Goal: Task Accomplishment & Management: Manage account settings

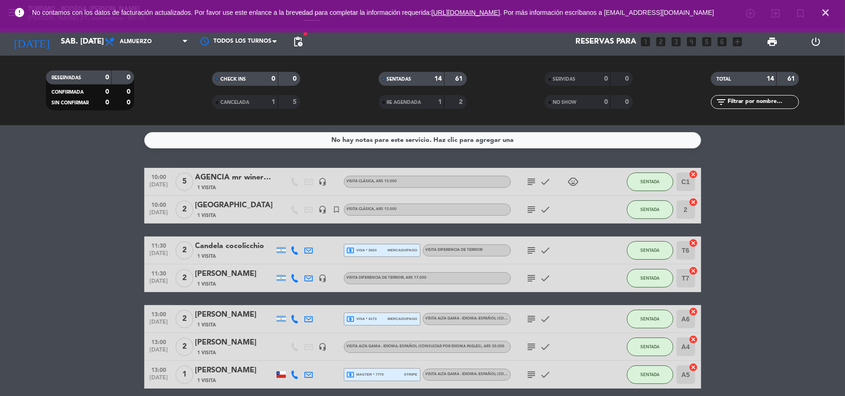
scroll to position [123, 0]
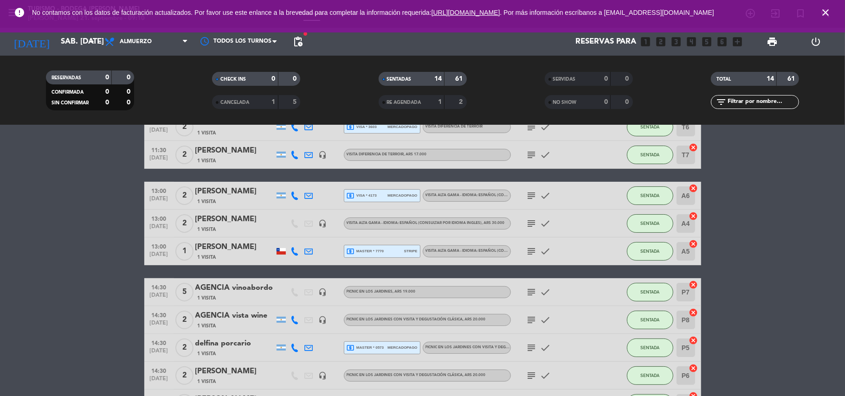
click at [830, 13] on icon "close" at bounding box center [825, 12] width 11 height 11
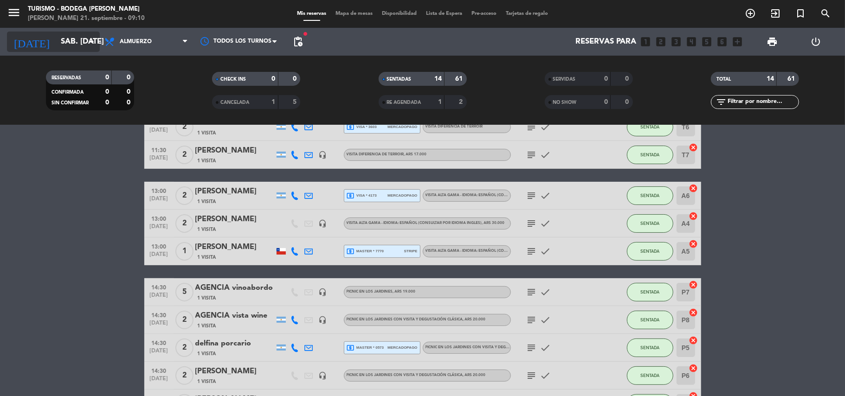
click at [56, 34] on input "sáb. [DATE]" at bounding box center [106, 42] width 100 height 18
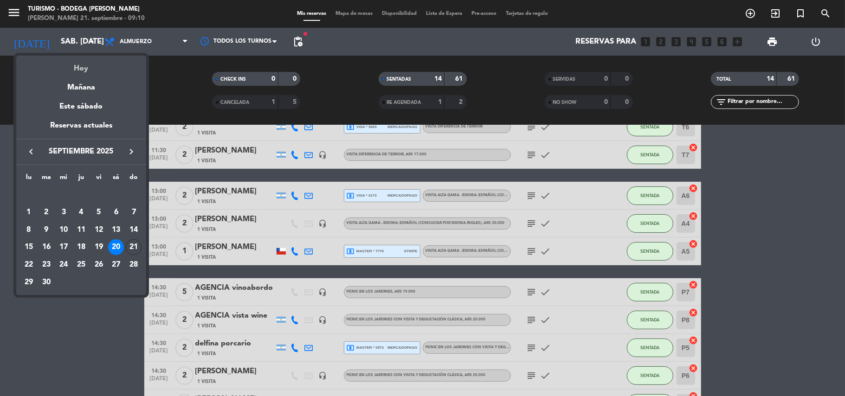
click at [75, 67] on div "Hoy" at bounding box center [81, 65] width 130 height 19
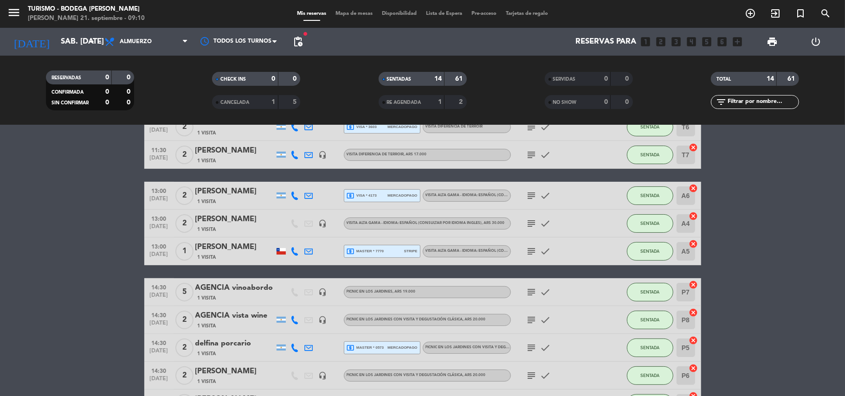
type input "dom. [DATE]"
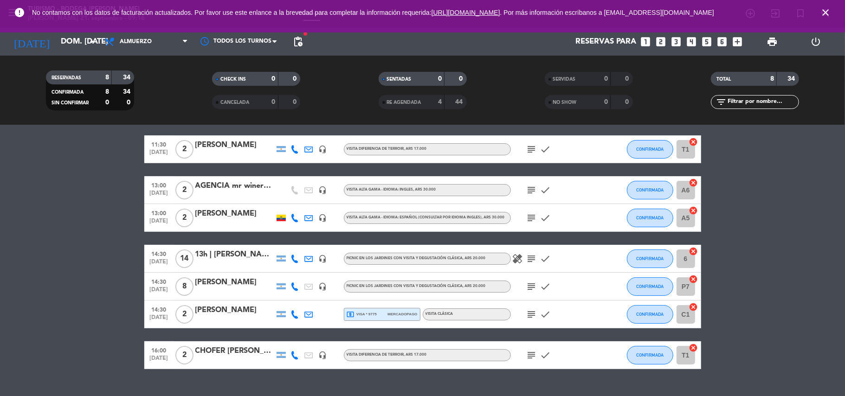
scroll to position [0, 0]
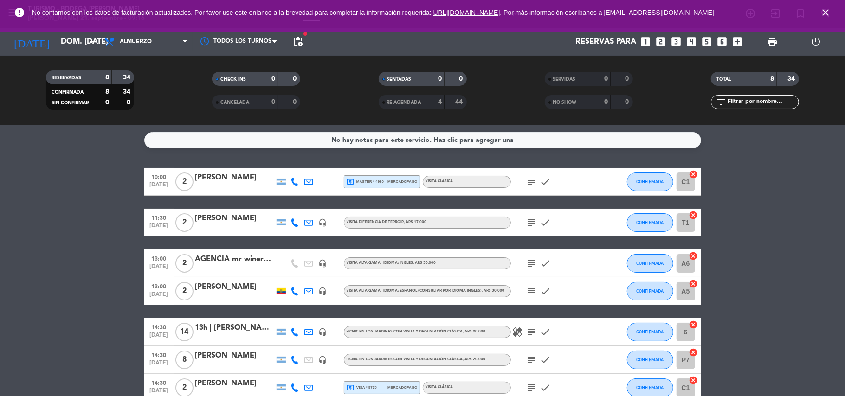
click at [822, 14] on icon "close" at bounding box center [825, 12] width 11 height 11
click at [824, 10] on icon "close" at bounding box center [825, 12] width 11 height 11
drag, startPoint x: 539, startPoint y: 182, endPoint x: 532, endPoint y: 186, distance: 8.1
click at [539, 184] on span "check THANKYOU" at bounding box center [546, 181] width 14 height 11
click at [531, 186] on icon "subject" at bounding box center [531, 181] width 11 height 11
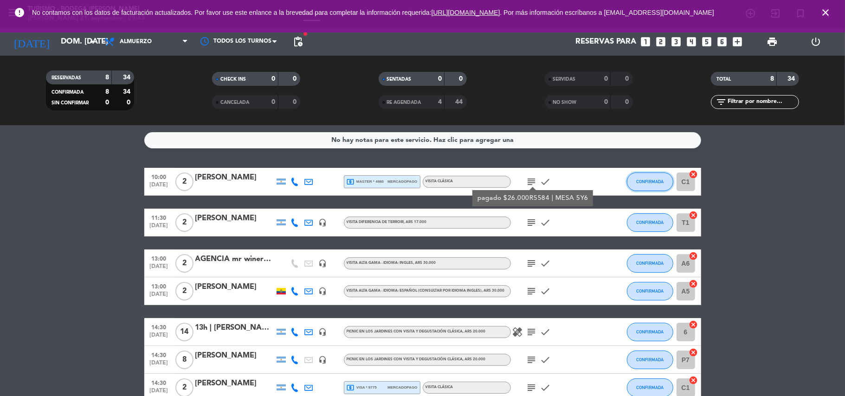
click at [630, 182] on button "CONFIRMADA" at bounding box center [650, 182] width 46 height 19
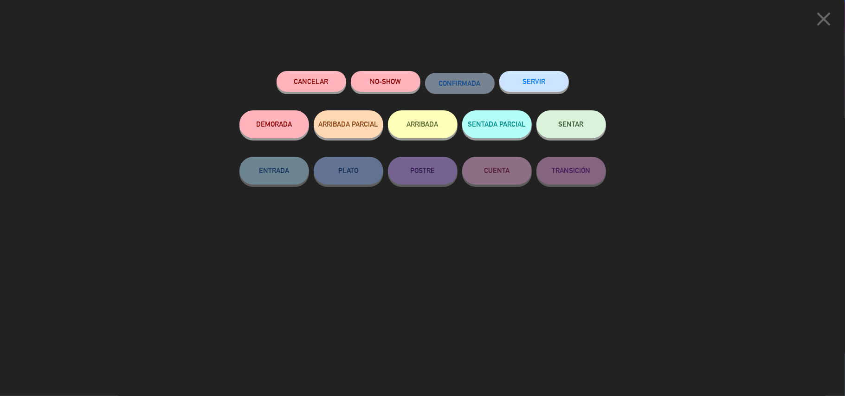
click at [559, 124] on span "SENTAR" at bounding box center [571, 124] width 25 height 8
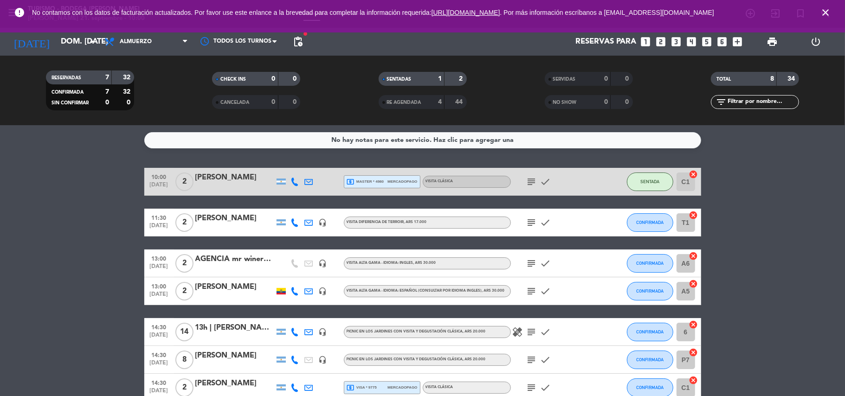
click at [826, 12] on icon "close" at bounding box center [825, 12] width 11 height 11
click at [827, 12] on icon "close" at bounding box center [825, 12] width 11 height 11
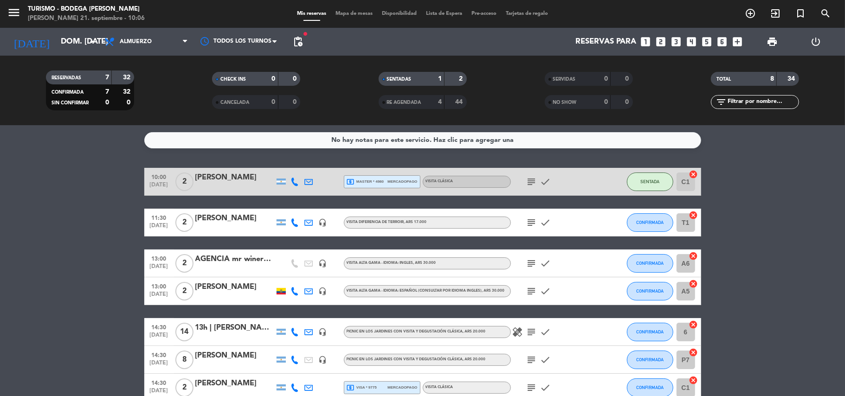
click at [534, 262] on icon "subject" at bounding box center [531, 263] width 11 height 11
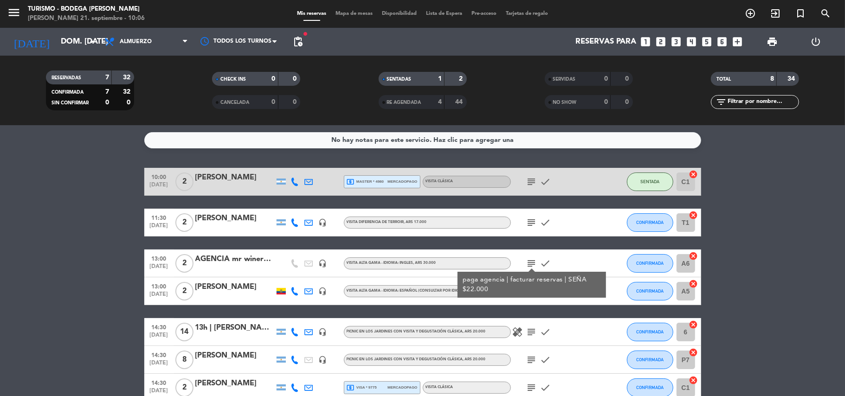
click at [533, 262] on icon "subject" at bounding box center [531, 263] width 11 height 11
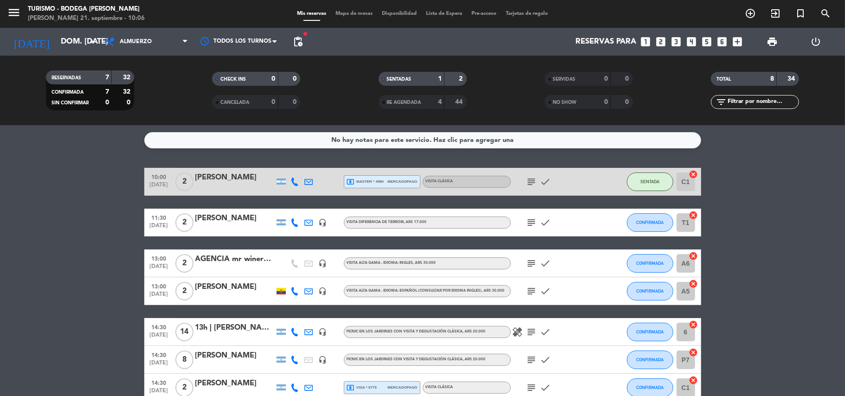
click at [533, 264] on icon "subject" at bounding box center [531, 263] width 11 height 11
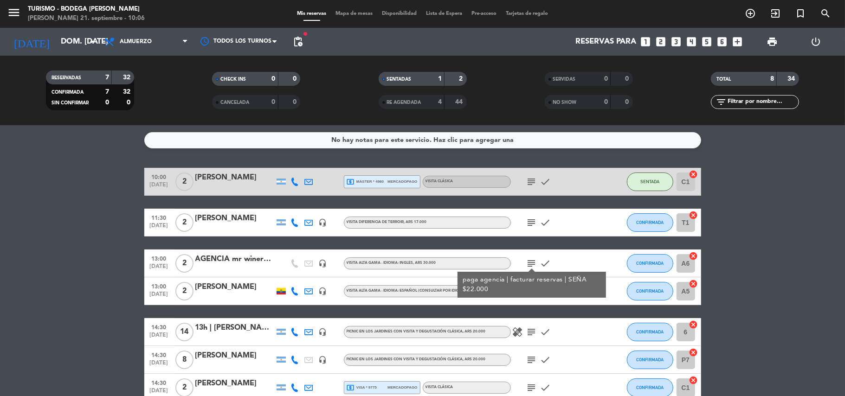
click at [251, 259] on div "AGENCIA mr winery | [PERSON_NAME]" at bounding box center [234, 259] width 79 height 12
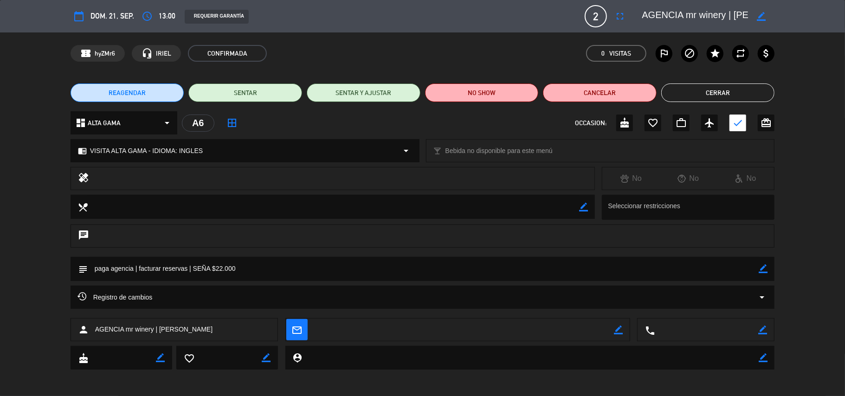
click at [704, 92] on button "Cerrar" at bounding box center [718, 93] width 114 height 19
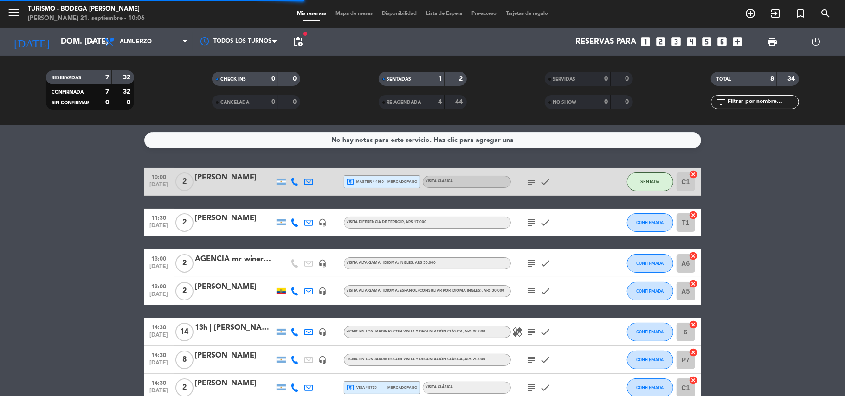
click at [532, 292] on icon "subject" at bounding box center [531, 291] width 11 height 11
click at [241, 289] on div "[PERSON_NAME]" at bounding box center [234, 287] width 79 height 12
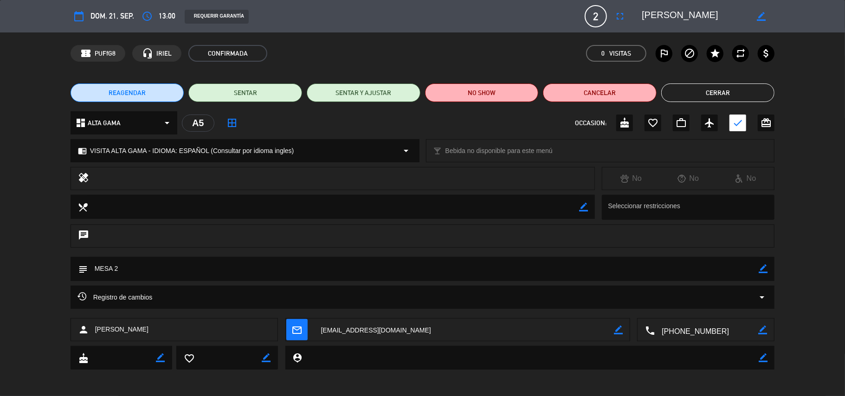
scroll to position [0, 0]
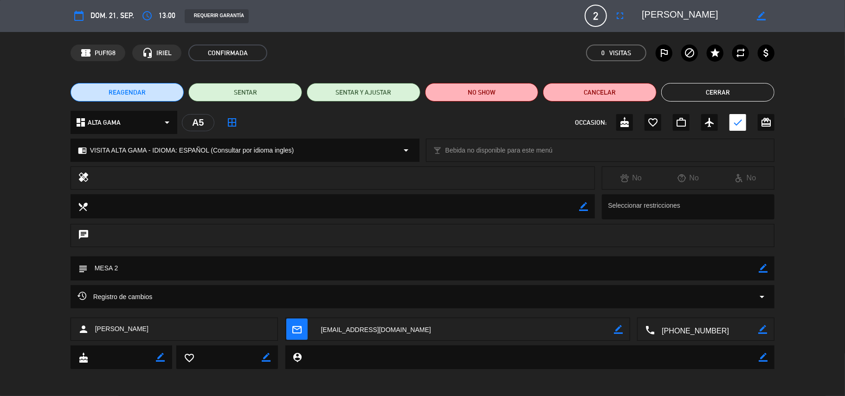
click at [765, 330] on icon "border_color" at bounding box center [762, 329] width 9 height 9
click at [698, 329] on textarea at bounding box center [706, 329] width 103 height 23
click at [758, 329] on icon at bounding box center [762, 329] width 9 height 9
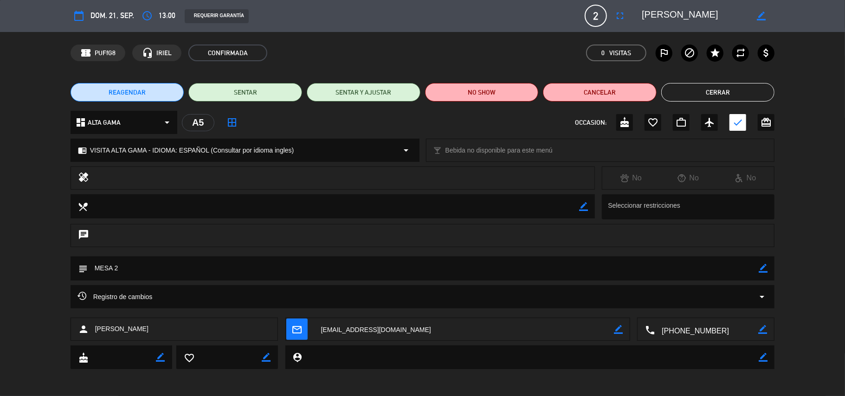
click at [718, 84] on button "Cerrar" at bounding box center [718, 92] width 114 height 19
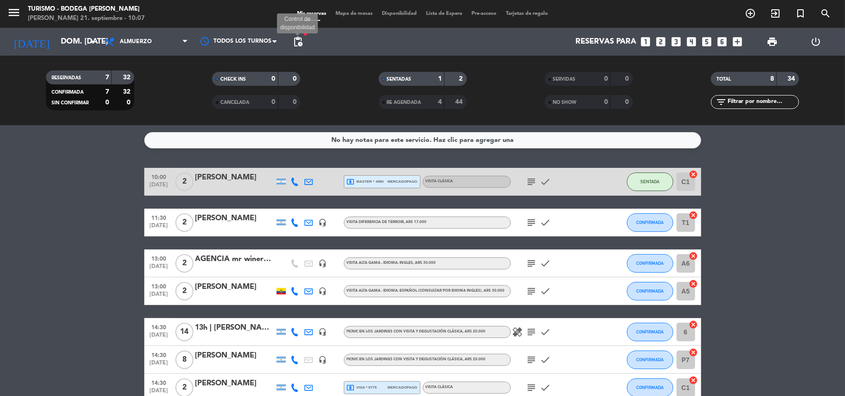
click at [296, 38] on span "pending_actions" at bounding box center [297, 41] width 11 height 11
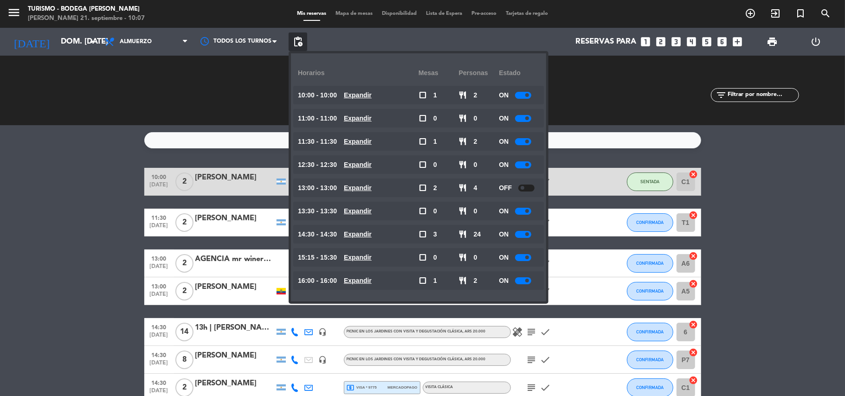
click at [110, 267] on bookings-row "10:00 [DATE] 2 [PERSON_NAME] local_atm master * 4980 mercadopago VISITA CLÁSICA…" at bounding box center [422, 305] width 845 height 275
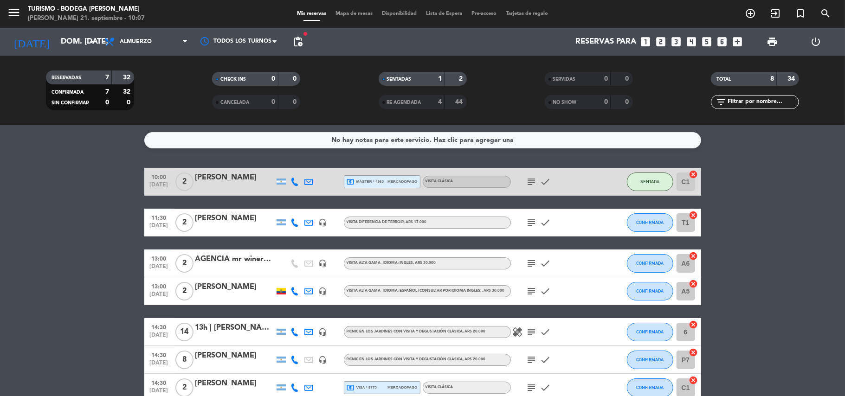
click at [294, 290] on icon at bounding box center [295, 291] width 8 height 8
click at [292, 275] on span "Copiar" at bounding box center [287, 276] width 19 height 10
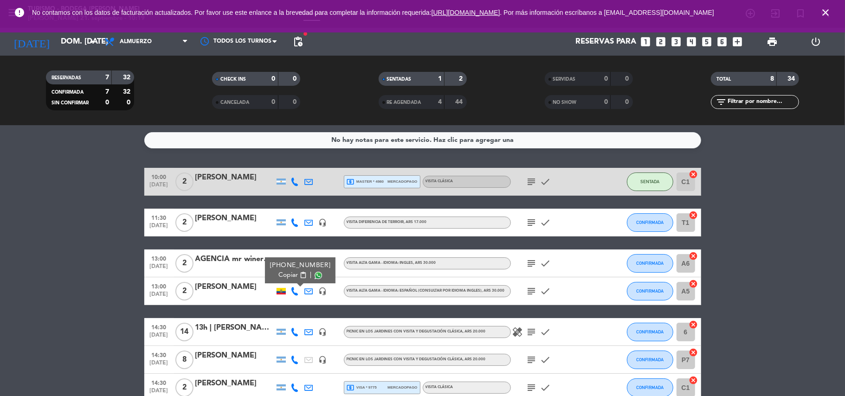
click at [232, 286] on div "[PERSON_NAME]" at bounding box center [234, 287] width 79 height 12
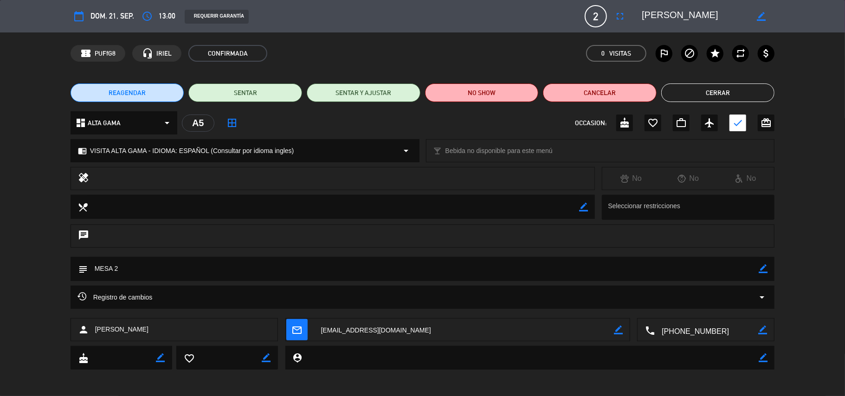
click at [122, 86] on button "REAGENDAR" at bounding box center [128, 93] width 114 height 19
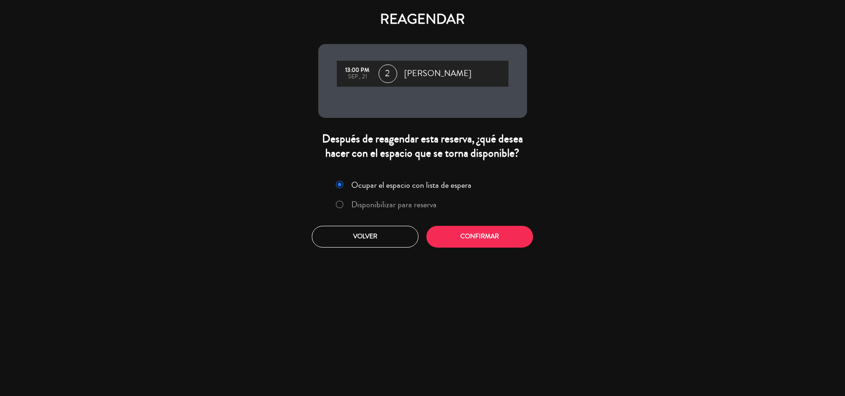
drag, startPoint x: 405, startPoint y: 206, endPoint x: 419, endPoint y: 222, distance: 21.7
click at [406, 206] on label "Disponibilizar para reserva" at bounding box center [393, 204] width 85 height 8
click at [445, 241] on button "Confirmar" at bounding box center [479, 237] width 107 height 22
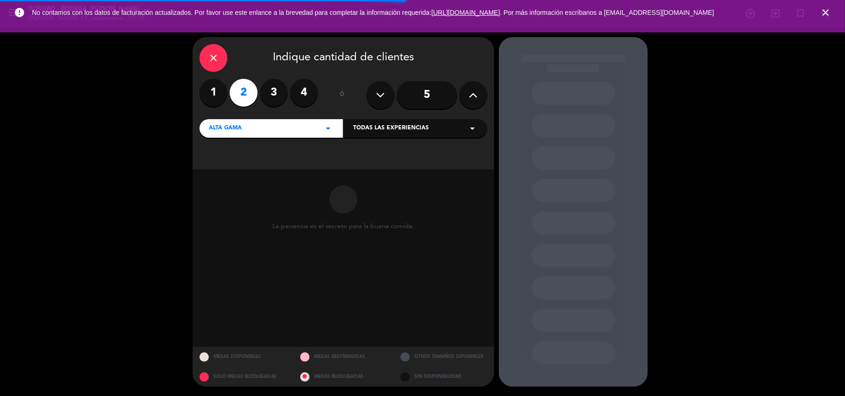
click at [389, 127] on span "Todas las experiencias" at bounding box center [391, 128] width 76 height 9
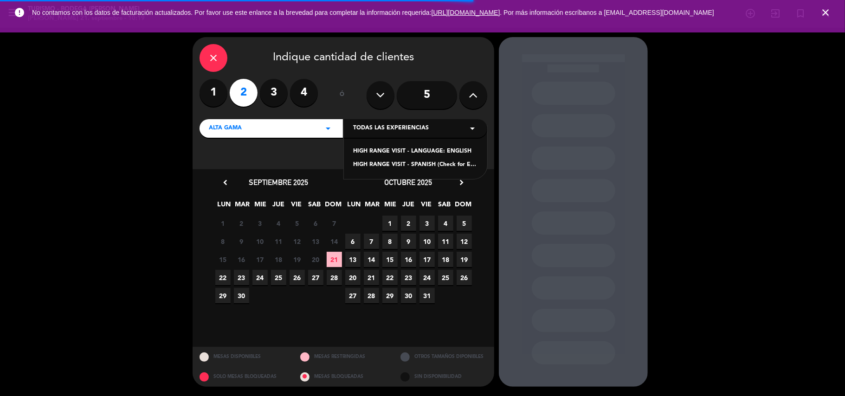
click at [291, 125] on div "[PERSON_NAME] arrow_drop_down" at bounding box center [271, 128] width 143 height 19
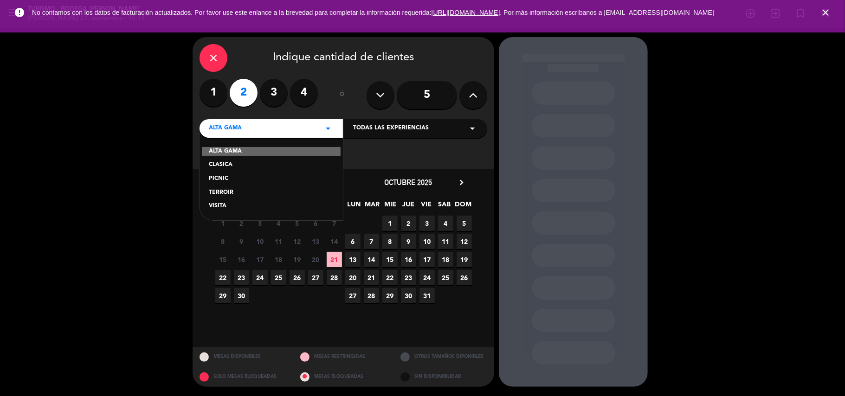
click at [234, 191] on div "TERROIR" at bounding box center [271, 192] width 125 height 9
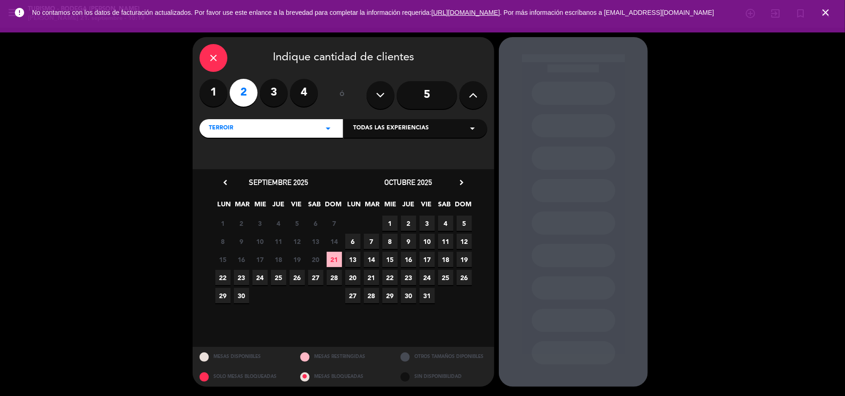
click at [411, 123] on div "Todas las experiencias arrow_drop_down" at bounding box center [415, 128] width 143 height 19
click at [336, 258] on span "21" at bounding box center [334, 259] width 15 height 15
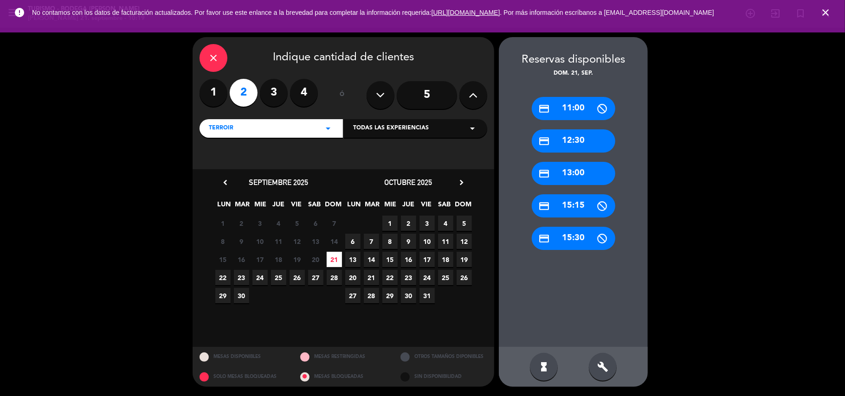
click at [609, 368] on div "build" at bounding box center [603, 367] width 28 height 28
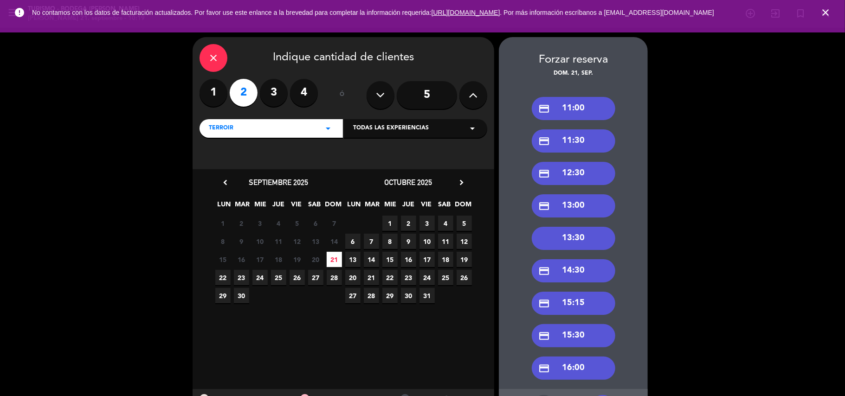
click at [572, 141] on div "credit_card 11:30" at bounding box center [574, 140] width 84 height 23
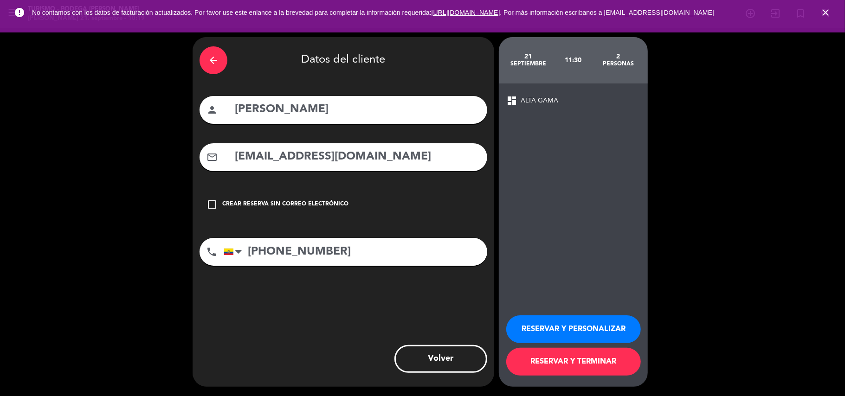
click at [576, 335] on button "RESERVAR Y PERSONALIZAR" at bounding box center [573, 330] width 135 height 28
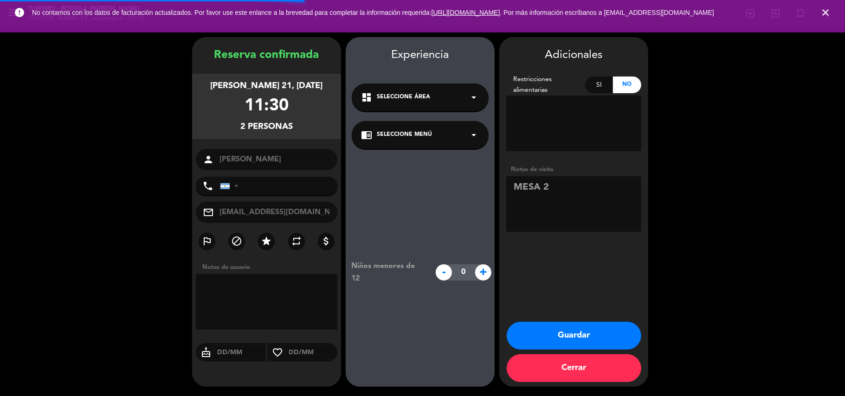
type input "[PHONE_NUMBER]"
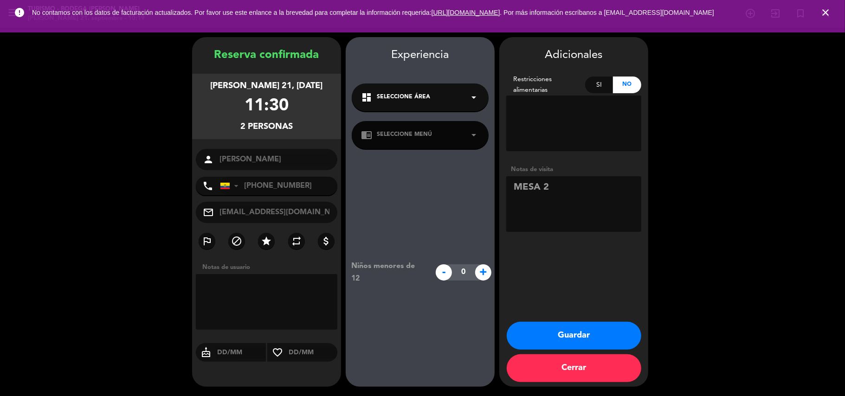
click at [436, 93] on div "dashboard Seleccione Área arrow_drop_down" at bounding box center [420, 98] width 137 height 28
click at [427, 123] on div "TERROIR" at bounding box center [420, 122] width 118 height 9
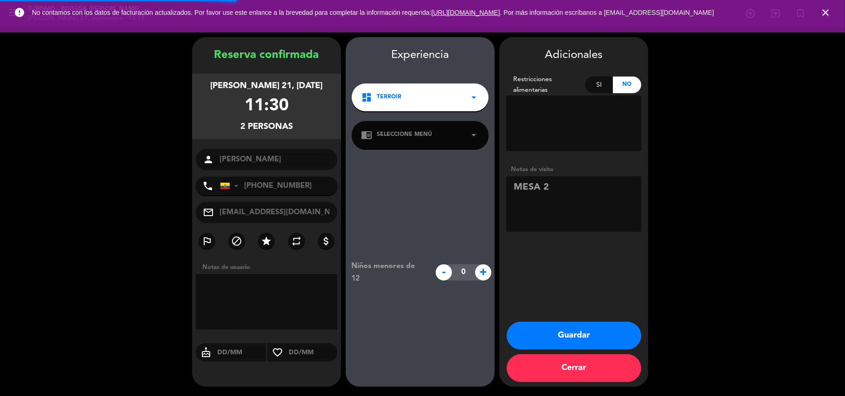
click at [427, 130] on span "Seleccione Menú" at bounding box center [404, 134] width 55 height 9
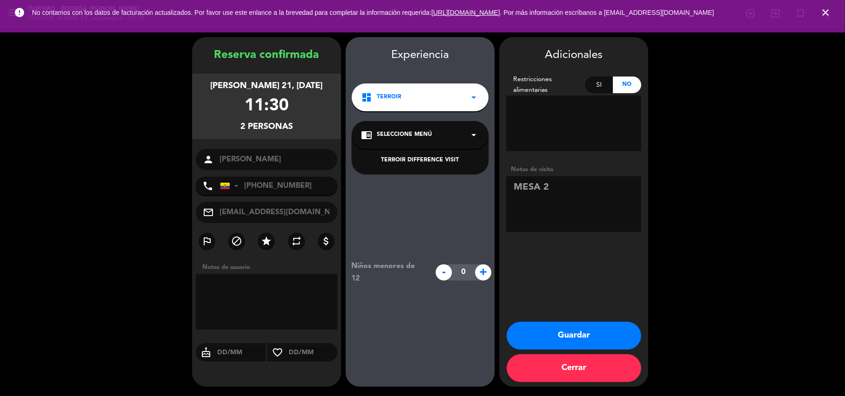
click at [420, 159] on div "TERROIR DIFFERENCE VISIT" at bounding box center [420, 160] width 118 height 9
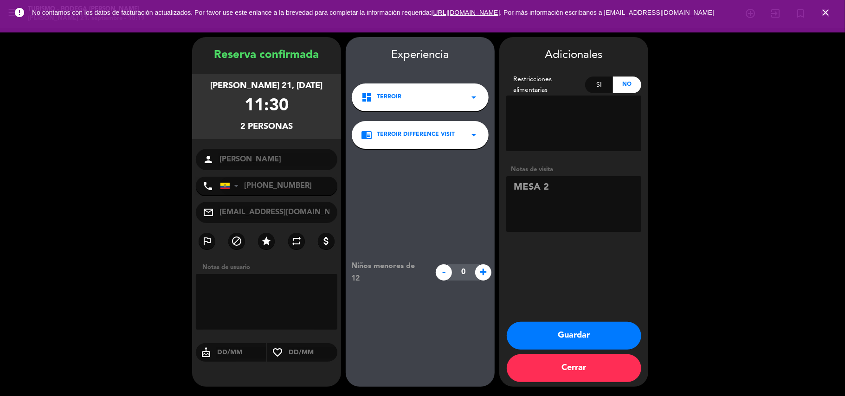
click at [583, 335] on button "Guardar" at bounding box center [574, 336] width 135 height 28
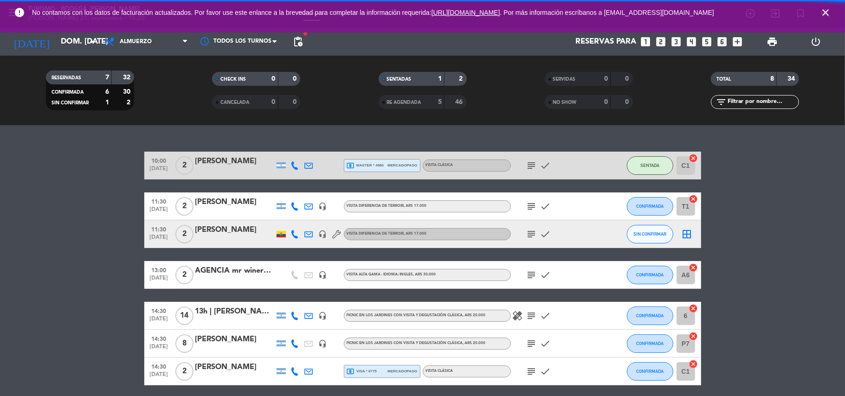
click at [821, 13] on icon "close" at bounding box center [825, 12] width 11 height 11
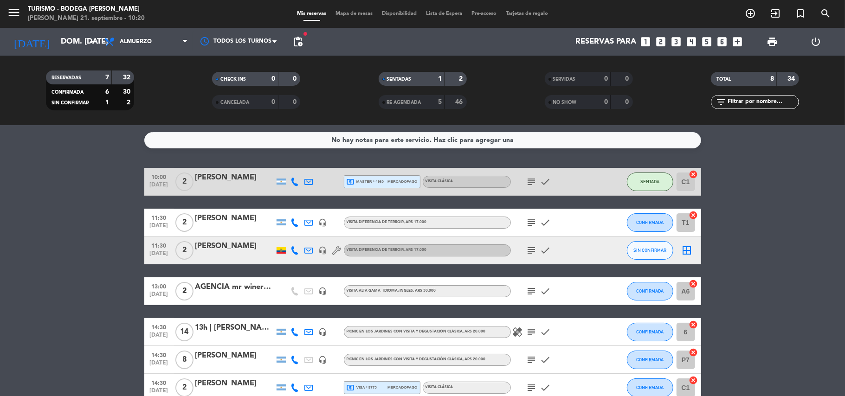
click at [687, 250] on icon "border_all" at bounding box center [687, 250] width 11 height 11
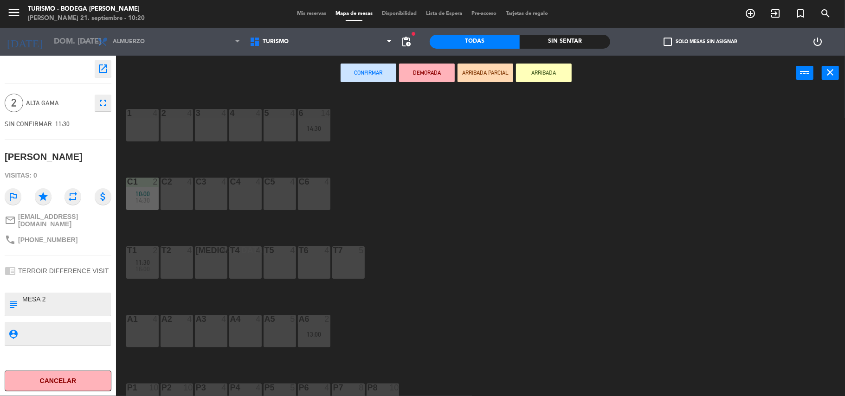
drag, startPoint x: 284, startPoint y: 124, endPoint x: 294, endPoint y: 120, distance: 10.4
click at [287, 122] on div "5 4" at bounding box center [280, 125] width 32 height 32
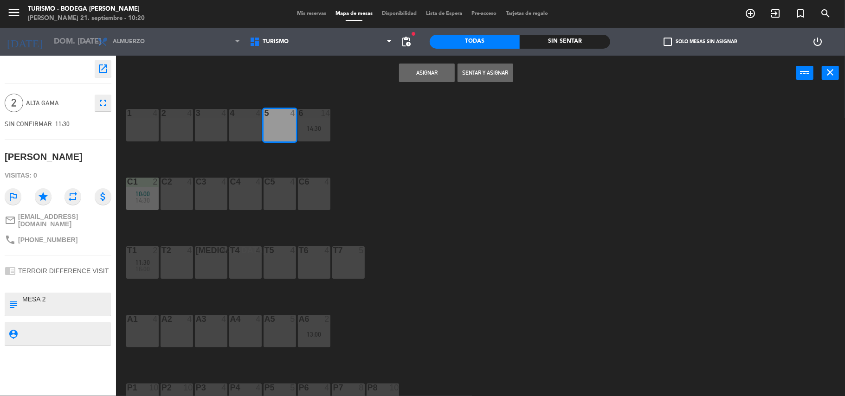
click at [435, 64] on button "Asignar" at bounding box center [427, 73] width 56 height 19
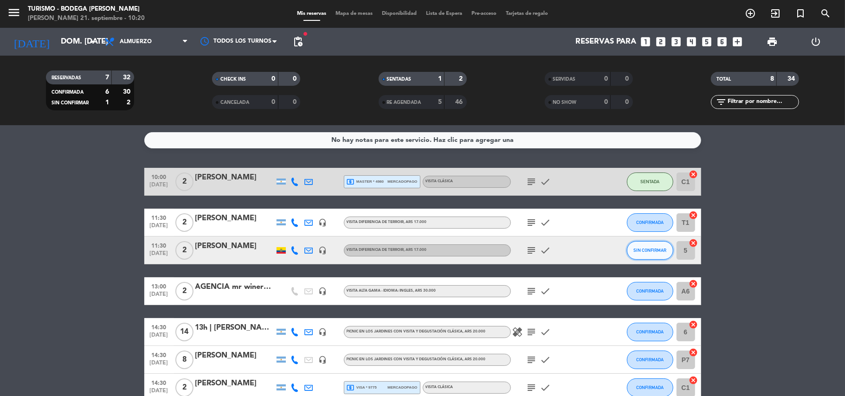
click at [668, 248] on button "SIN CONFIRMAR" at bounding box center [650, 250] width 46 height 19
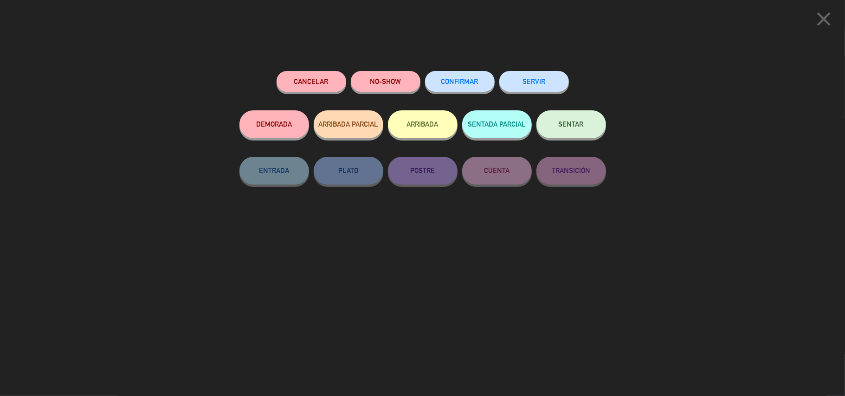
click at [466, 73] on button "CONFIRMAR" at bounding box center [460, 81] width 70 height 21
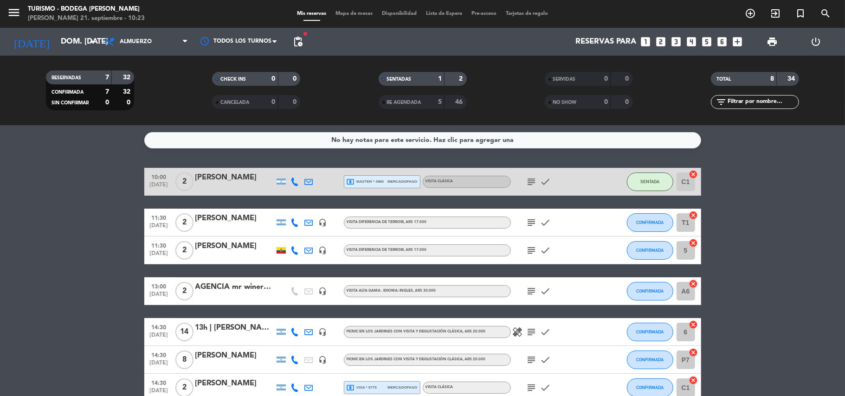
scroll to position [92, 0]
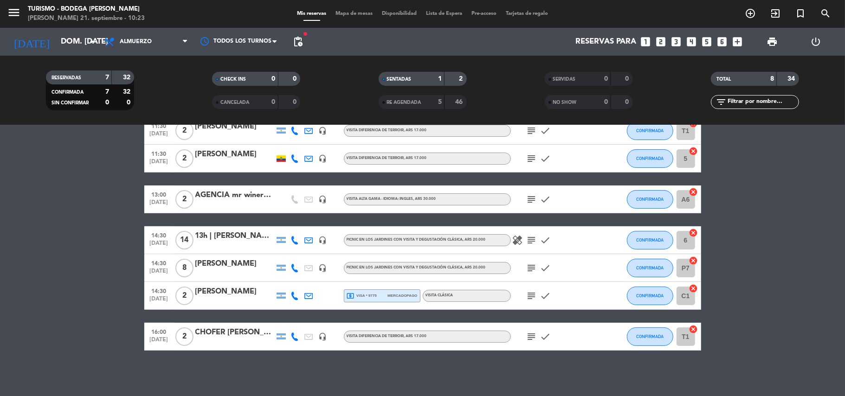
click at [236, 267] on div "[PERSON_NAME]" at bounding box center [234, 264] width 79 height 12
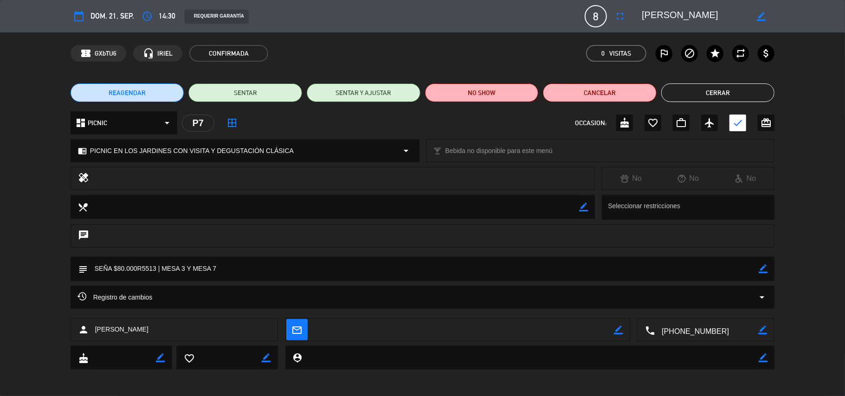
click at [762, 270] on icon "border_color" at bounding box center [763, 268] width 9 height 9
type textarea "SEÑA $80.000R5513 | MESA 3 Y MESA 7 | picnic en livings, sillones"
click at [762, 269] on icon at bounding box center [763, 268] width 9 height 9
click at [734, 94] on button "Cerrar" at bounding box center [718, 93] width 114 height 19
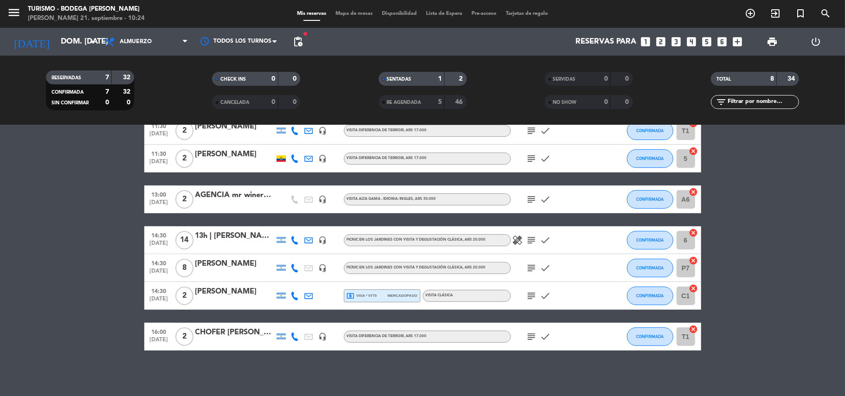
click at [533, 265] on icon "subject" at bounding box center [531, 268] width 11 height 11
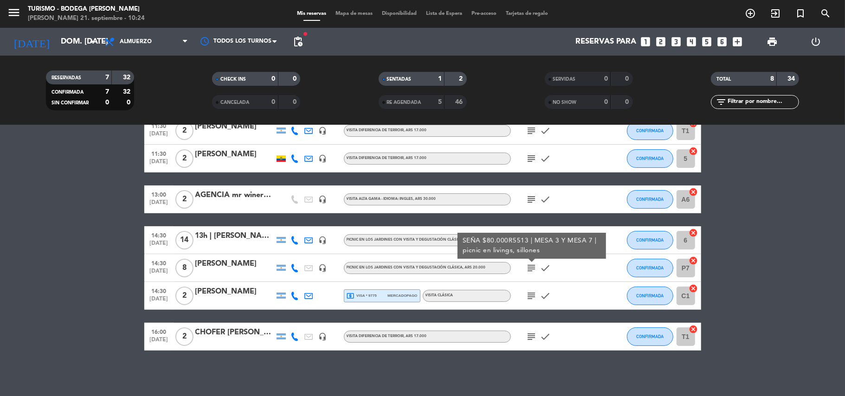
click at [534, 265] on icon "subject" at bounding box center [531, 268] width 11 height 11
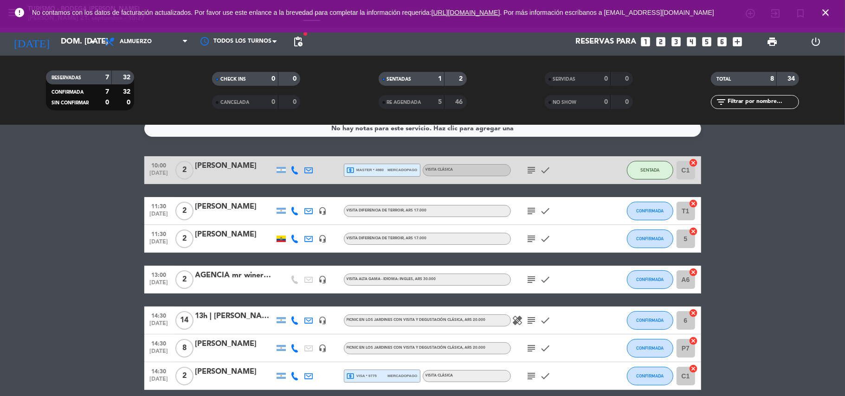
scroll to position [0, 0]
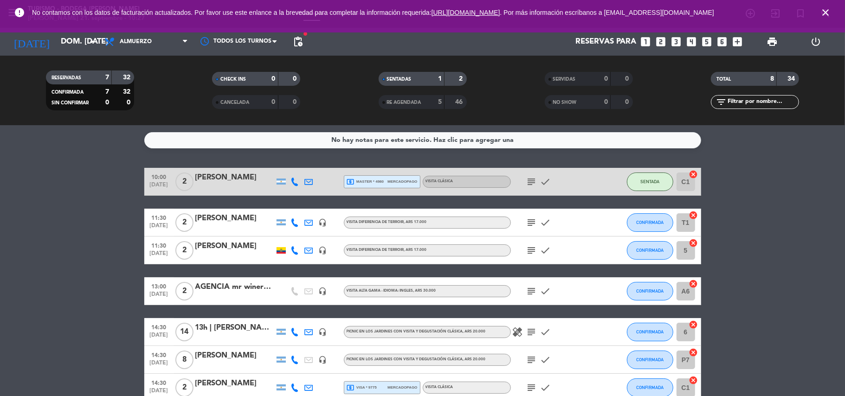
click at [825, 10] on icon "close" at bounding box center [825, 12] width 11 height 11
click at [827, 8] on icon "close" at bounding box center [825, 12] width 11 height 11
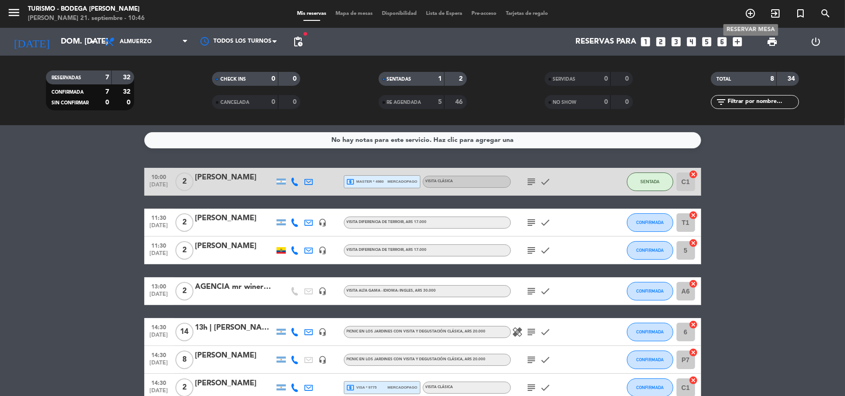
click at [747, 10] on icon "add_circle_outline" at bounding box center [750, 13] width 11 height 11
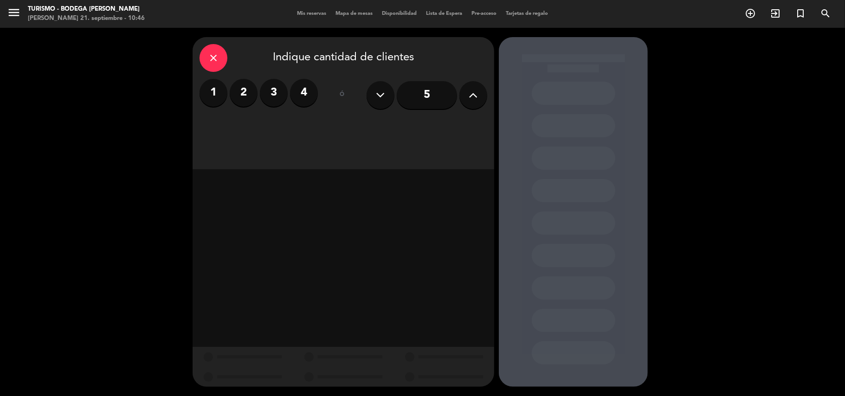
drag, startPoint x: 247, startPoint y: 92, endPoint x: 253, endPoint y: 93, distance: 6.1
click at [248, 92] on label "2" at bounding box center [244, 93] width 28 height 28
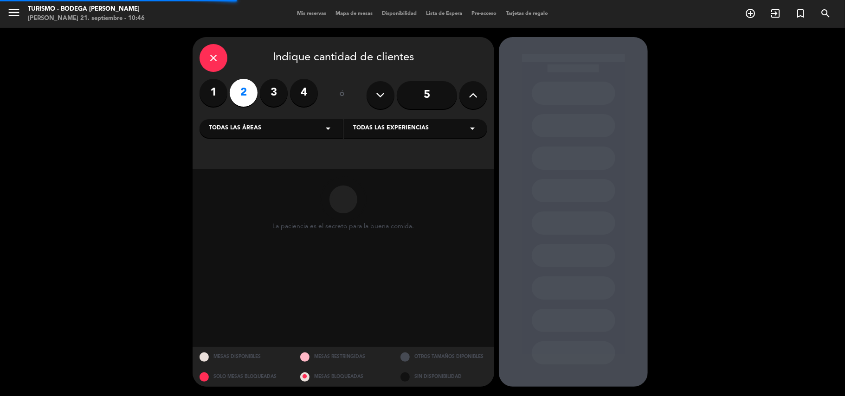
click at [364, 127] on span "Todas las experiencias" at bounding box center [391, 128] width 76 height 9
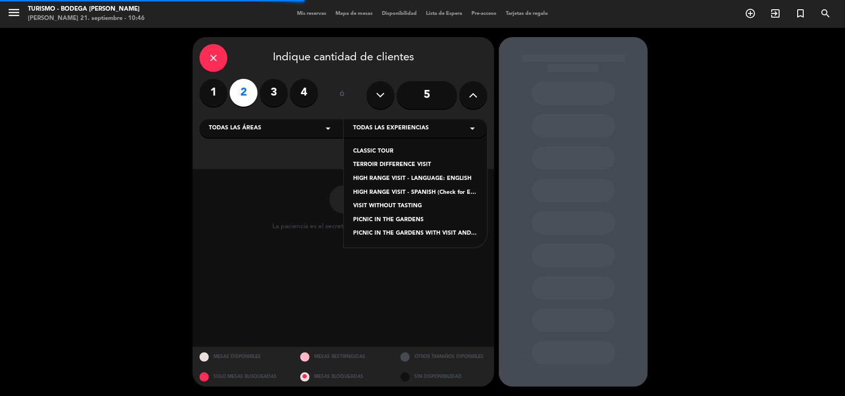
click at [379, 165] on div "TERROIR DIFFERENCE VISIT" at bounding box center [415, 165] width 125 height 9
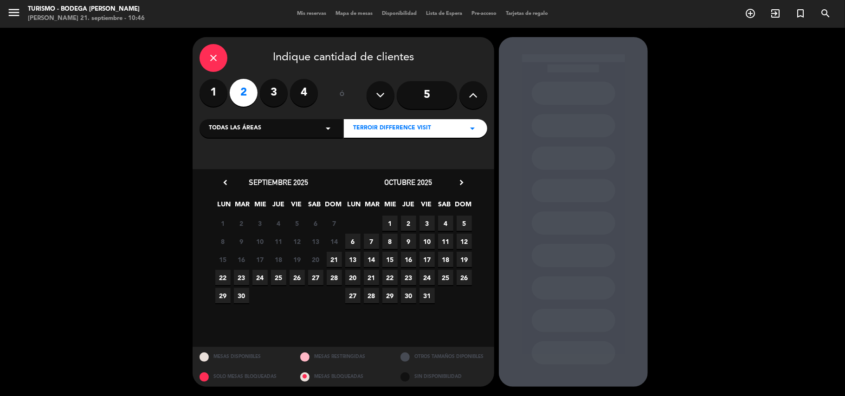
click at [329, 264] on span "21" at bounding box center [334, 259] width 15 height 15
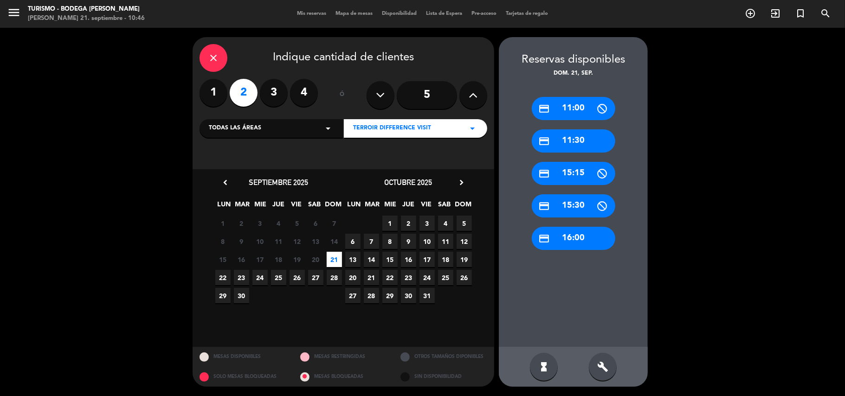
click at [565, 234] on div "credit_card 16:00" at bounding box center [574, 238] width 84 height 23
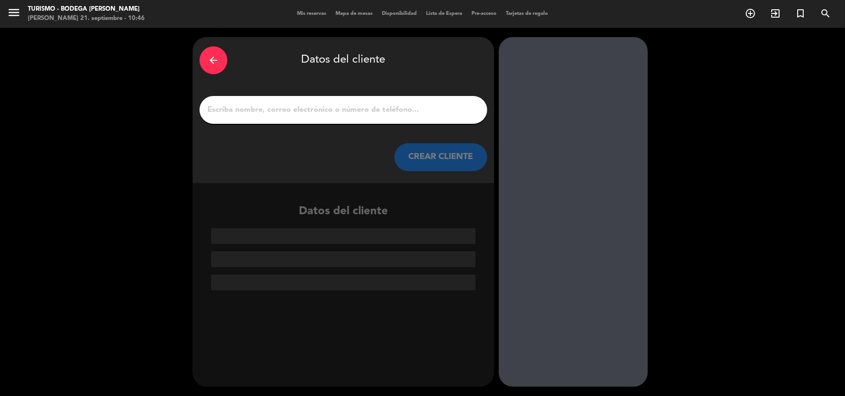
click at [401, 114] on input "1" at bounding box center [343, 109] width 274 height 13
paste input "[PERSON_NAME]"
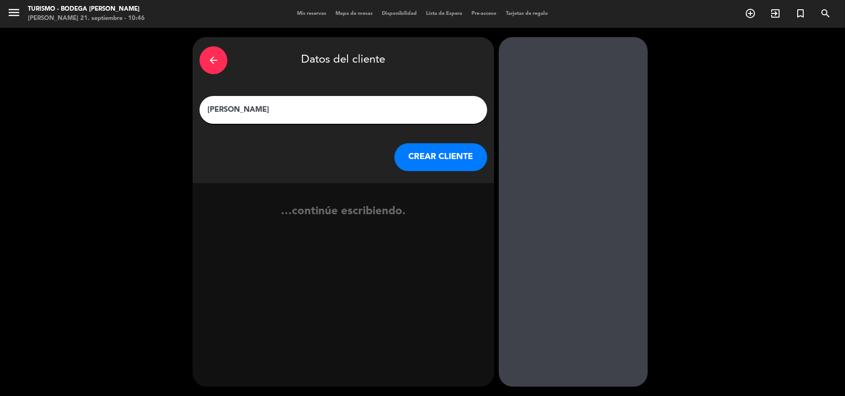
type input "[PERSON_NAME]"
click at [441, 159] on button "CREAR CLIENTE" at bounding box center [440, 157] width 93 height 28
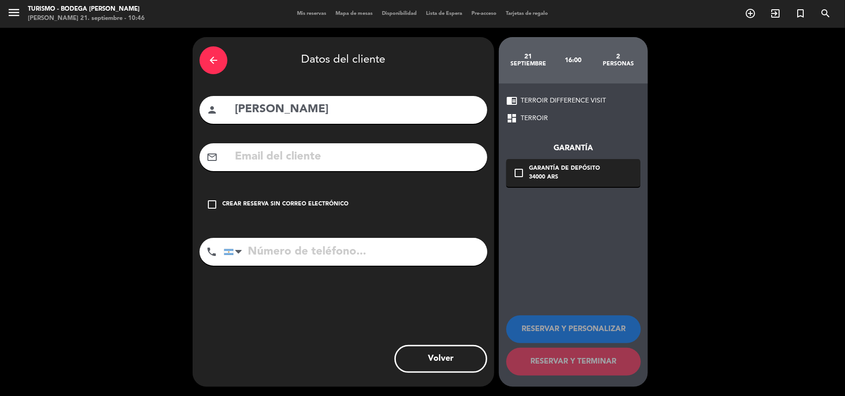
drag, startPoint x: 305, startPoint y: 195, endPoint x: 479, endPoint y: 267, distance: 188.3
click at [312, 195] on div "check_box_outline_blank Crear reserva sin correo electrónico" at bounding box center [344, 205] width 288 height 28
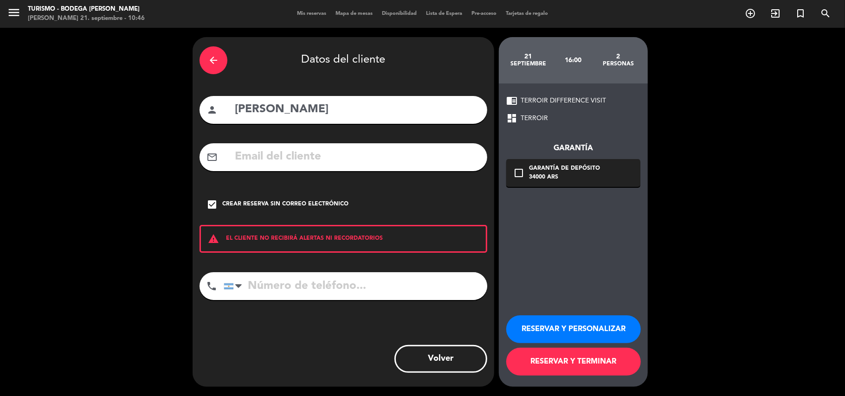
click at [539, 304] on div "RESERVAR Y PERSONALIZAR RESERVAR Y TERMINAR" at bounding box center [573, 341] width 134 height 91
click at [537, 316] on button "RESERVAR Y PERSONALIZAR" at bounding box center [573, 330] width 135 height 28
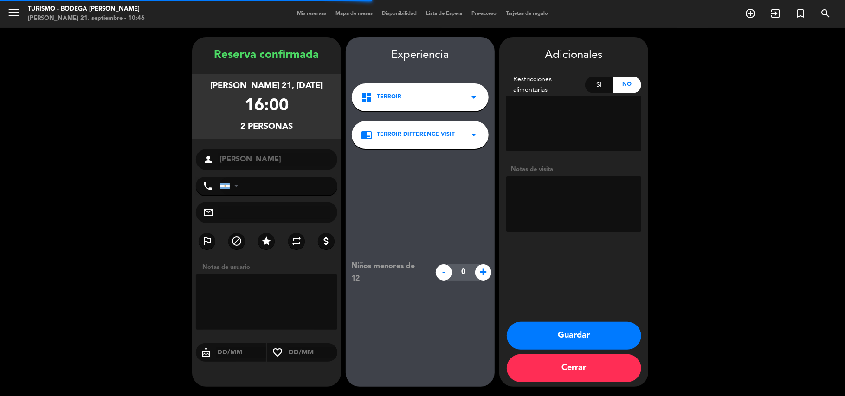
click at [536, 322] on div "Adicionales Restricciones alimentarias Si No Notas de visita Guardar Cerrar" at bounding box center [573, 212] width 149 height 350
click at [532, 331] on button "Guardar" at bounding box center [574, 336] width 135 height 28
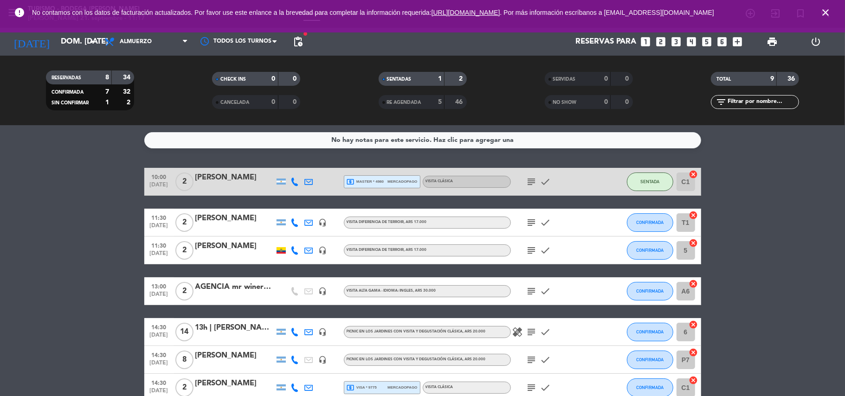
click at [824, 15] on icon "close" at bounding box center [825, 12] width 11 height 11
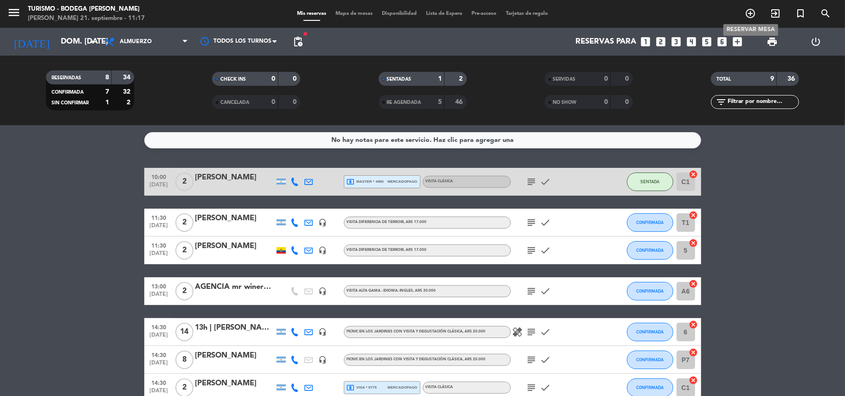
click at [750, 14] on icon "add_circle_outline" at bounding box center [750, 13] width 11 height 11
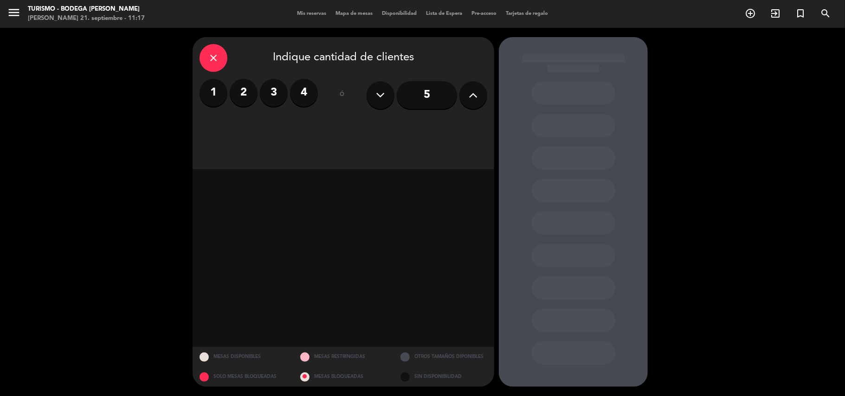
click at [276, 102] on label "3" at bounding box center [274, 93] width 28 height 28
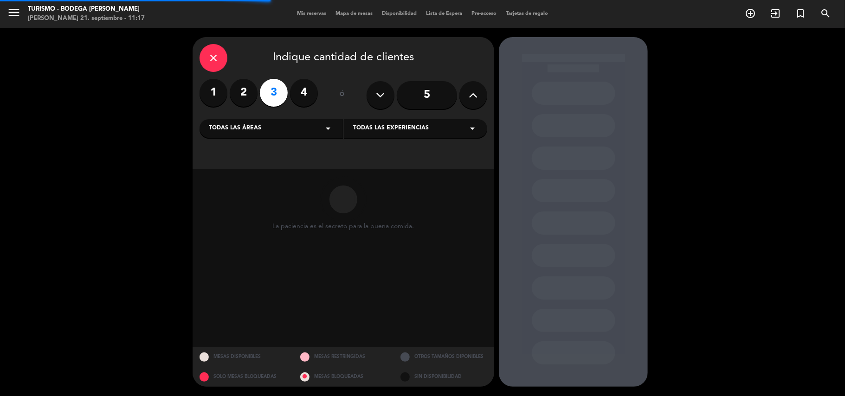
click at [406, 130] on span "Todas las experiencias" at bounding box center [391, 128] width 76 height 9
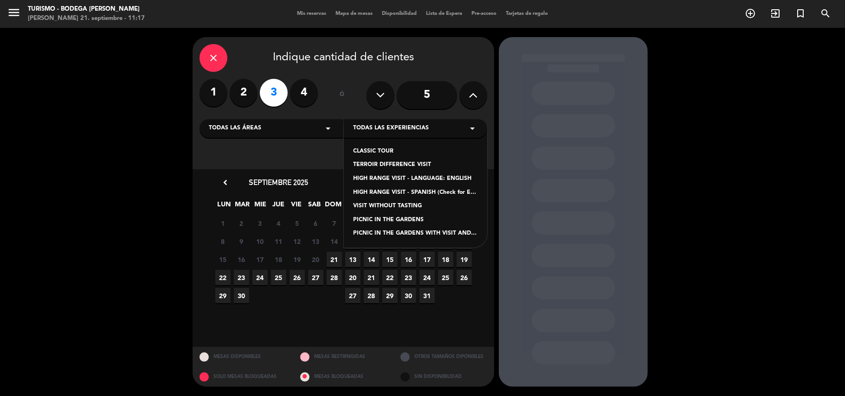
click at [386, 147] on div "CLASSIC TOUR" at bounding box center [415, 151] width 125 height 9
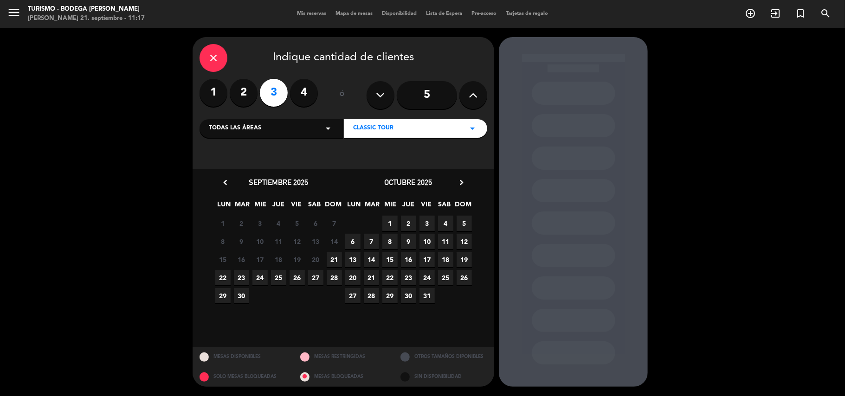
click at [336, 257] on span "21" at bounding box center [334, 259] width 15 height 15
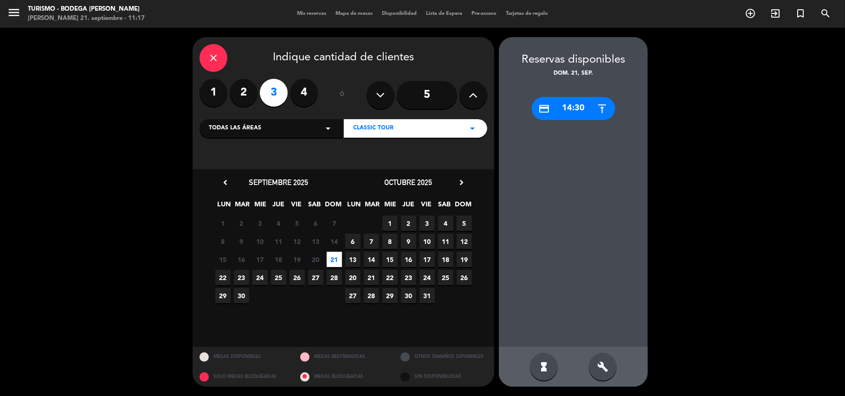
click at [561, 112] on div "credit_card 14:30" at bounding box center [574, 108] width 84 height 23
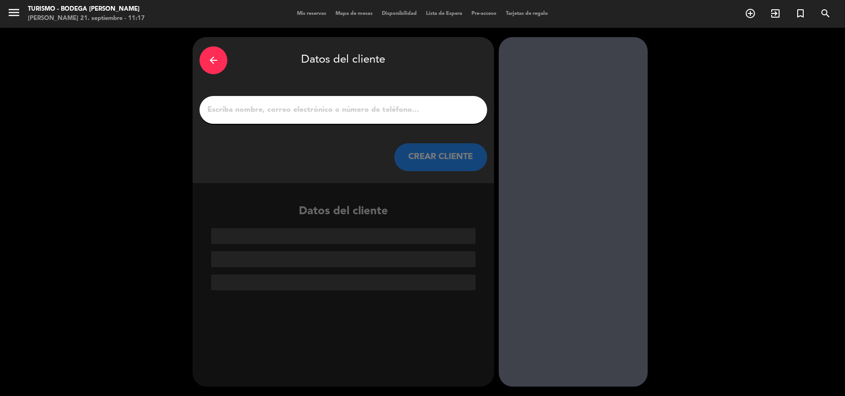
click at [439, 109] on input "1" at bounding box center [343, 109] width 274 height 13
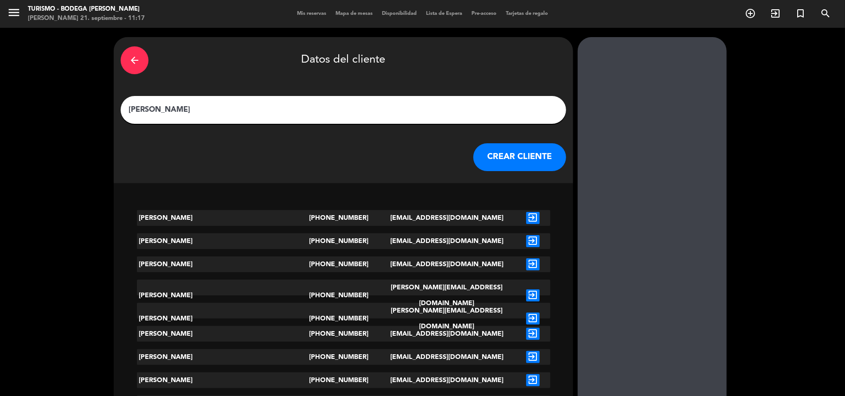
type input "[PERSON_NAME]"
drag, startPoint x: 451, startPoint y: 150, endPoint x: 837, endPoint y: 244, distance: 396.7
click at [473, 156] on button "CREAR CLIENTE" at bounding box center [519, 157] width 93 height 28
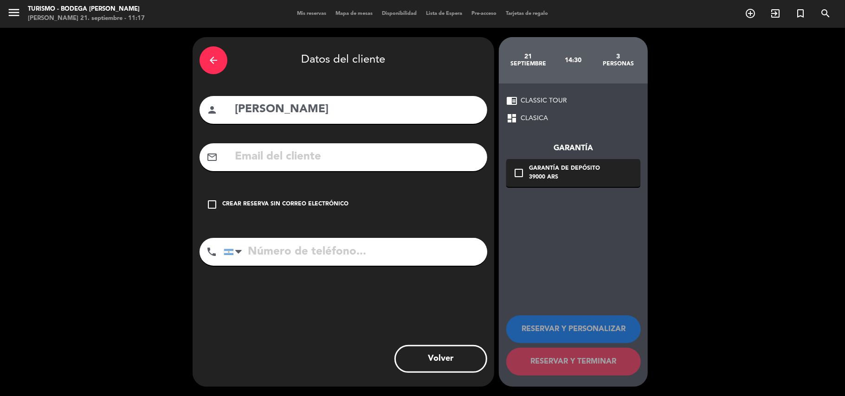
drag, startPoint x: 292, startPoint y: 175, endPoint x: 292, endPoint y: 166, distance: 9.3
click at [292, 173] on div "arrow_back Datos del cliente person [PERSON_NAME] mail_outline check_box_outlin…" at bounding box center [344, 212] width 302 height 350
drag, startPoint x: 292, startPoint y: 164, endPoint x: 290, endPoint y: 160, distance: 4.8
click at [292, 164] on input "text" at bounding box center [357, 157] width 246 height 19
paste input "[EMAIL_ADDRESS][DOMAIN_NAME]"
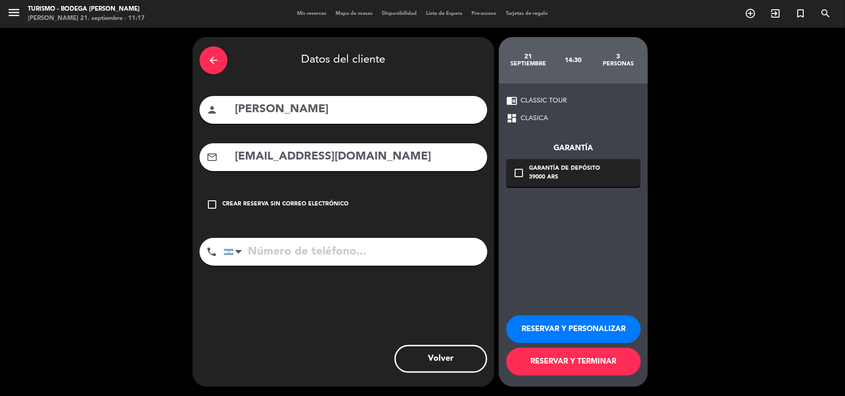
type input "[EMAIL_ADDRESS][DOMAIN_NAME]"
drag, startPoint x: 266, startPoint y: 255, endPoint x: 264, endPoint y: 242, distance: 13.2
click at [266, 254] on input "tel" at bounding box center [356, 252] width 264 height 28
paste input "[PHONE_NUMBER]"
type input "[PHONE_NUMBER]"
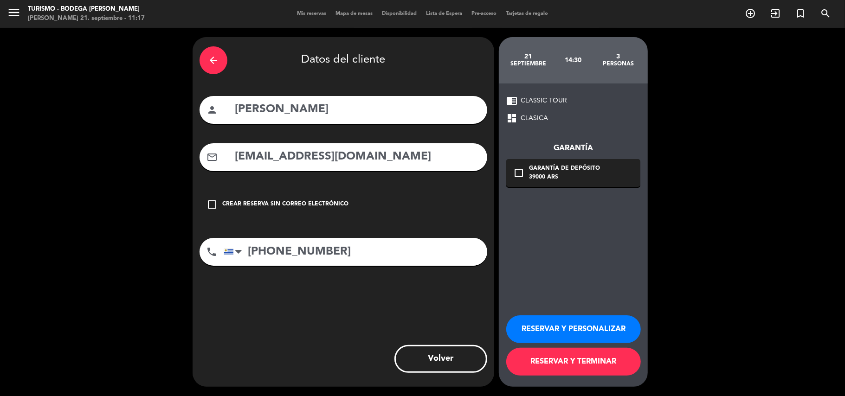
click at [561, 335] on button "RESERVAR Y PERSONALIZAR" at bounding box center [573, 330] width 135 height 28
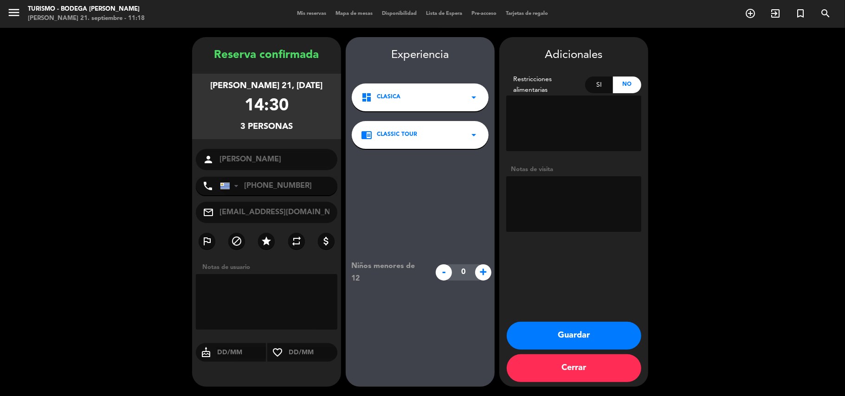
drag, startPoint x: 487, startPoint y: 277, endPoint x: 531, endPoint y: 226, distance: 67.8
click at [487, 277] on span "+" at bounding box center [483, 272] width 16 height 16
type input "1"
click at [546, 197] on textarea at bounding box center [573, 204] width 135 height 56
type textarea "1 MENOR"
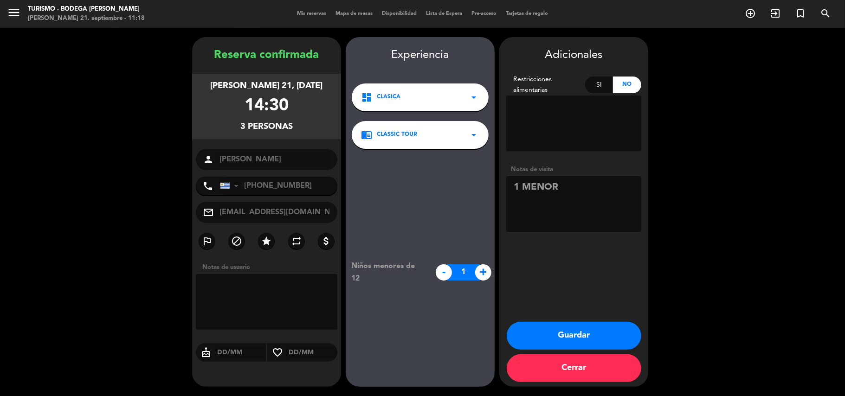
click at [541, 344] on button "Guardar" at bounding box center [574, 336] width 135 height 28
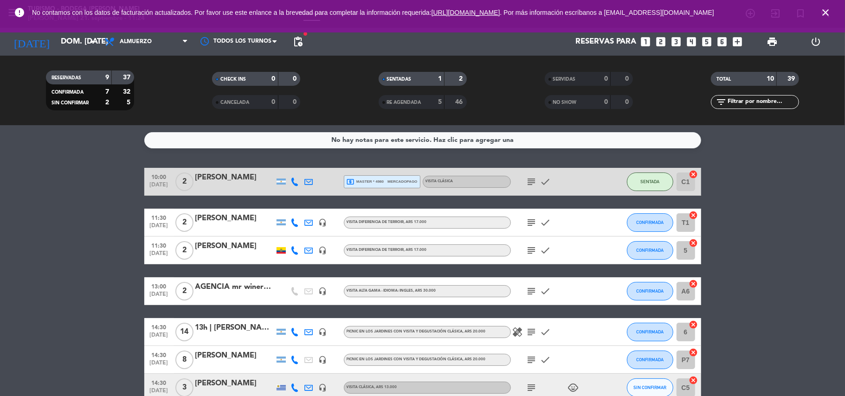
click at [529, 221] on icon "subject" at bounding box center [531, 222] width 11 height 11
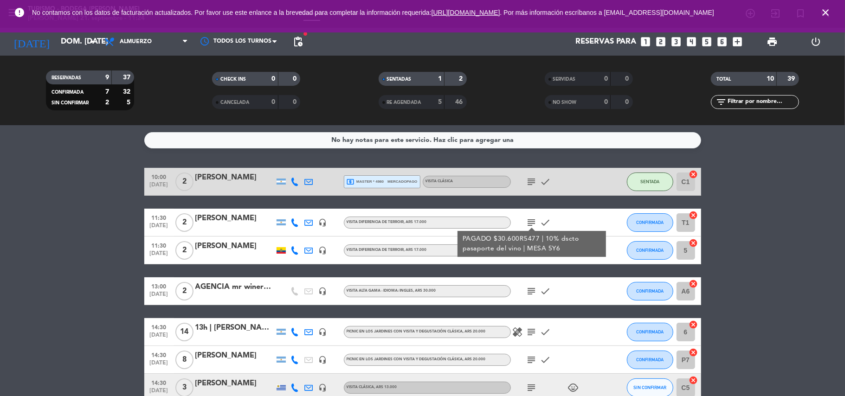
click at [530, 257] on div "subject check" at bounding box center [553, 250] width 84 height 27
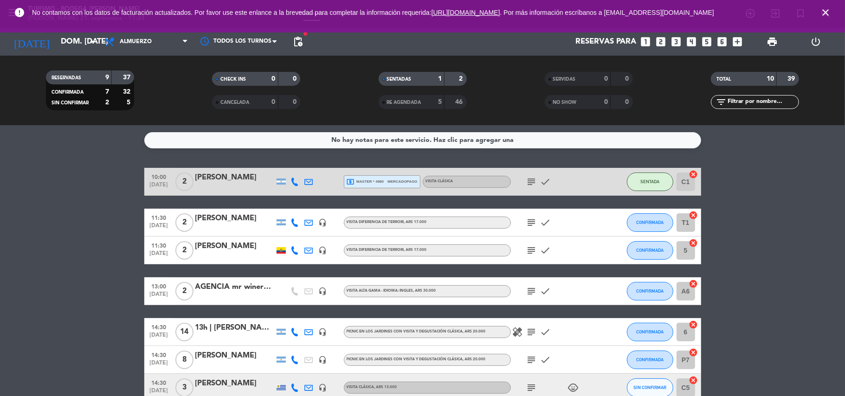
click at [533, 252] on icon "subject" at bounding box center [531, 250] width 11 height 11
click at [823, 13] on icon "close" at bounding box center [825, 12] width 11 height 11
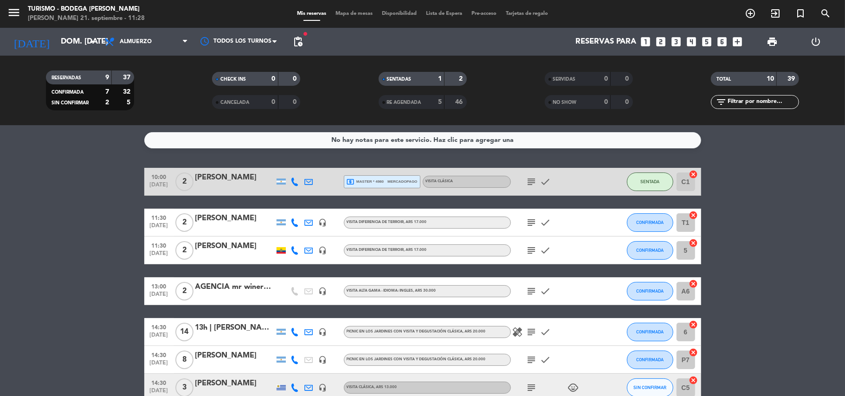
click at [531, 251] on icon "subject" at bounding box center [531, 250] width 11 height 11
click at [760, 13] on span "add_circle_outline" at bounding box center [750, 14] width 25 height 16
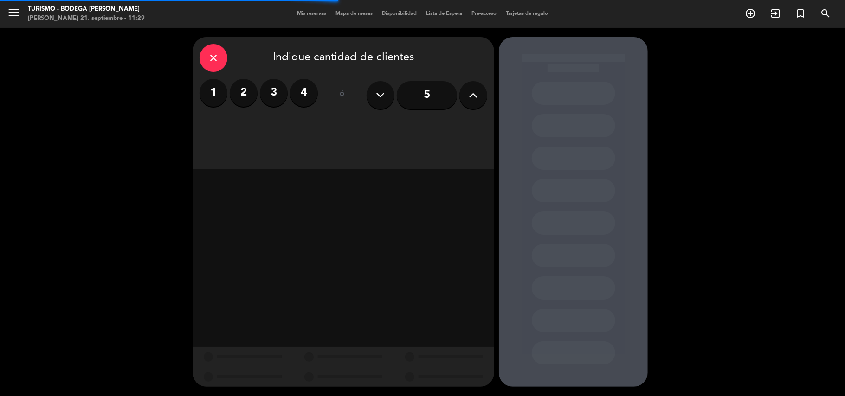
click at [206, 92] on label "1" at bounding box center [214, 93] width 28 height 28
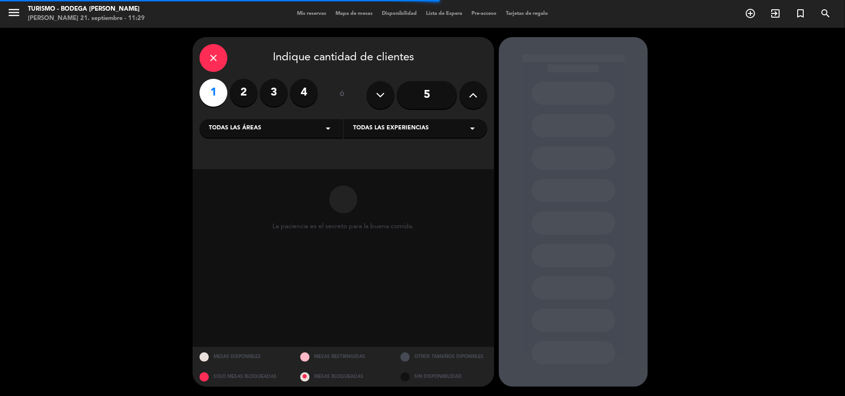
click at [375, 124] on span "Todas las experiencias" at bounding box center [391, 128] width 76 height 9
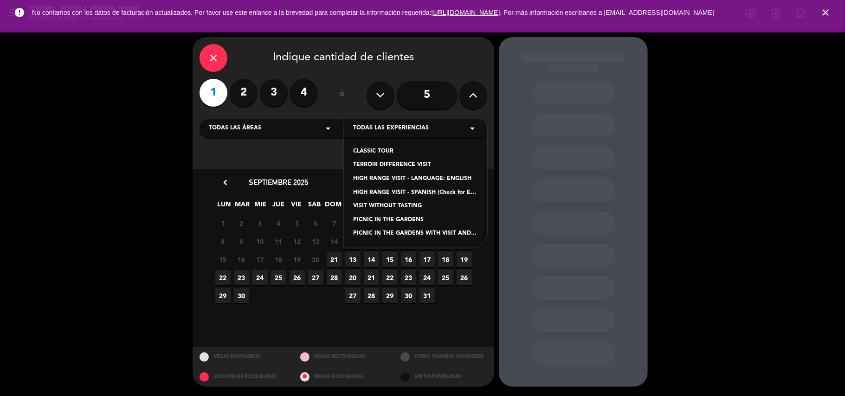
click at [385, 162] on div "TERROIR DIFFERENCE VISIT" at bounding box center [415, 165] width 125 height 9
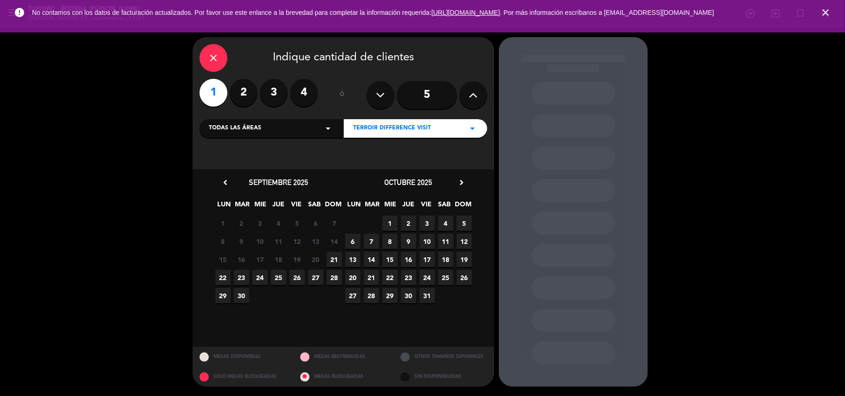
click at [335, 256] on span "21" at bounding box center [334, 259] width 15 height 15
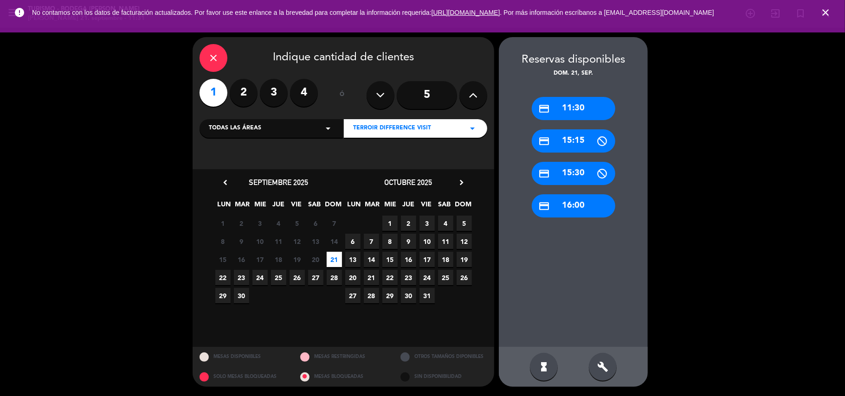
click at [563, 105] on div "credit_card 11:30" at bounding box center [574, 108] width 84 height 23
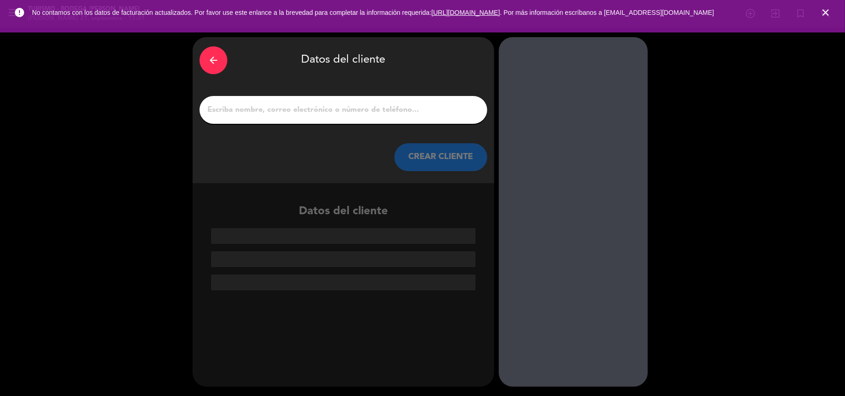
click at [459, 107] on input "1" at bounding box center [343, 109] width 274 height 13
type input "R"
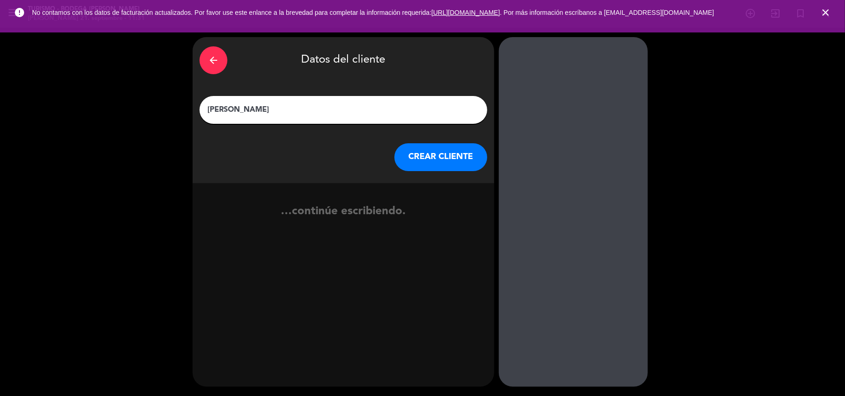
type input "[PERSON_NAME]"
click at [449, 151] on button "CREAR CLIENTE" at bounding box center [440, 157] width 93 height 28
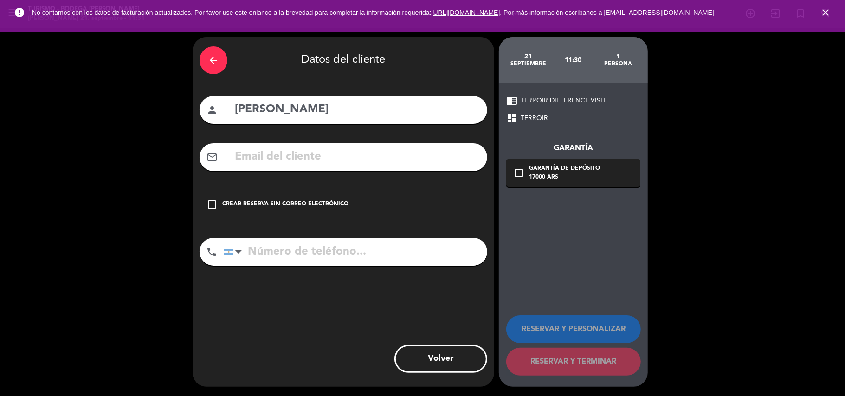
click at [316, 197] on div "check_box_outline_blank Crear reserva sin correo electrónico" at bounding box center [344, 205] width 288 height 28
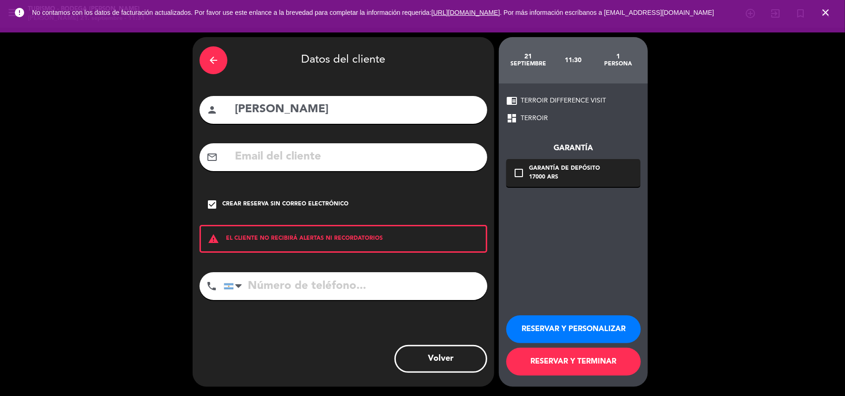
click at [555, 318] on button "RESERVAR Y PERSONALIZAR" at bounding box center [573, 330] width 135 height 28
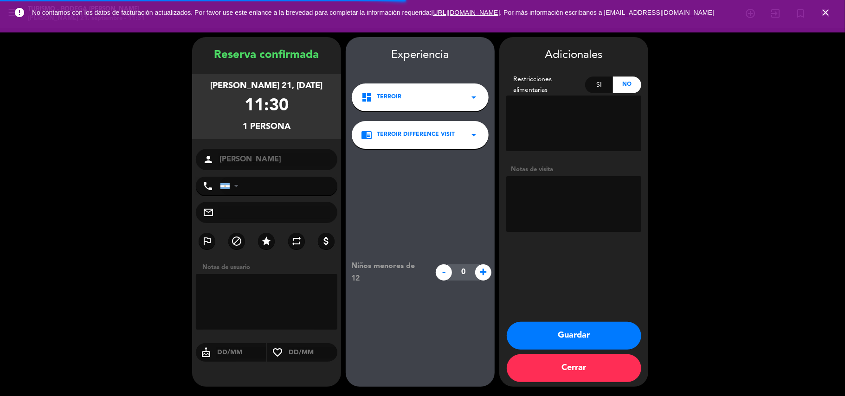
click at [565, 189] on textarea at bounding box center [573, 204] width 135 height 56
type textarea "MESA 1"
click at [544, 333] on button "Guardar" at bounding box center [574, 336] width 135 height 28
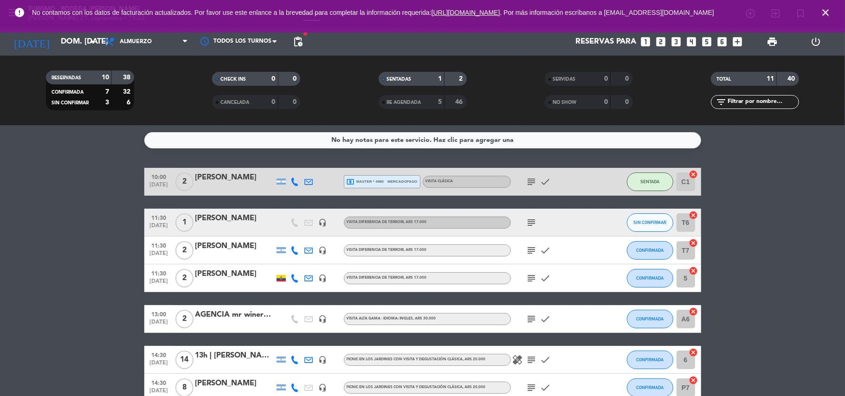
click at [271, 216] on div "[PERSON_NAME]" at bounding box center [234, 219] width 79 height 12
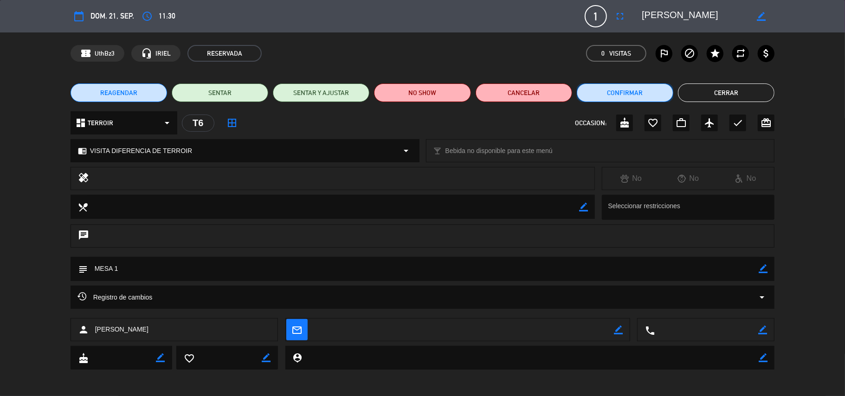
click at [642, 90] on button "Confirmar" at bounding box center [625, 93] width 97 height 19
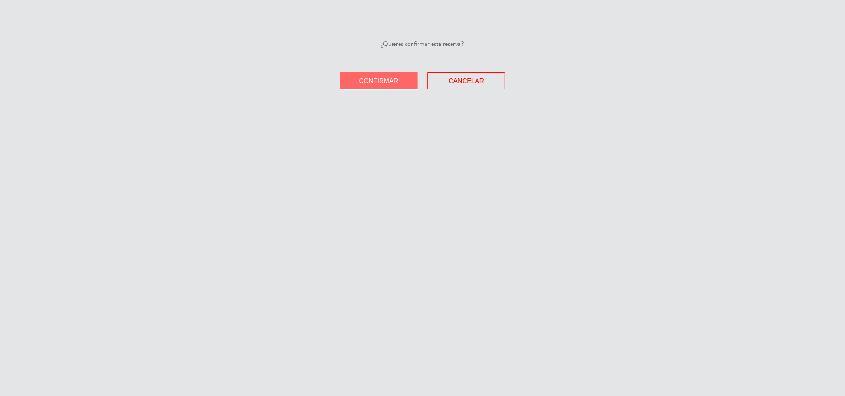
click at [403, 80] on button "Confirmar" at bounding box center [379, 80] width 78 height 17
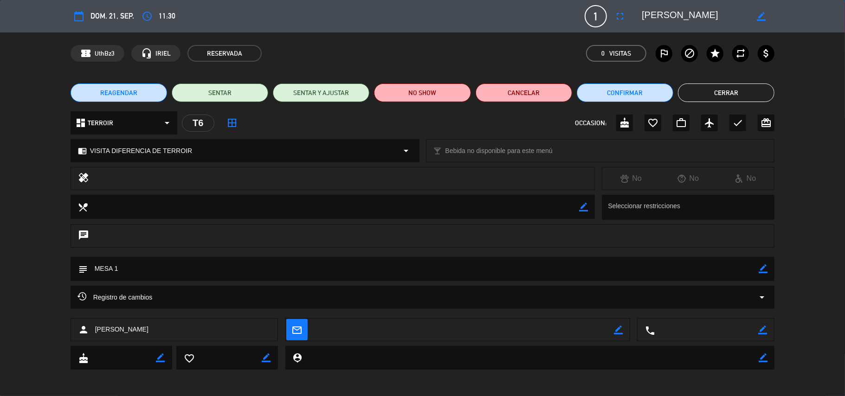
click at [739, 123] on icon "check" at bounding box center [737, 122] width 11 height 11
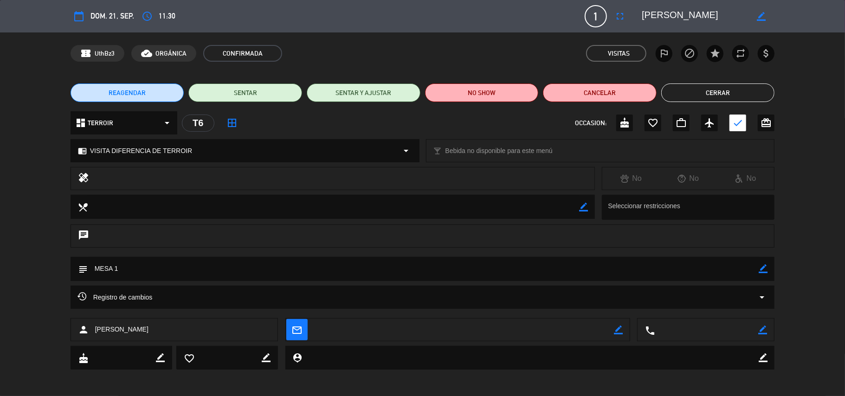
click at [717, 92] on button "Cerrar" at bounding box center [718, 93] width 114 height 19
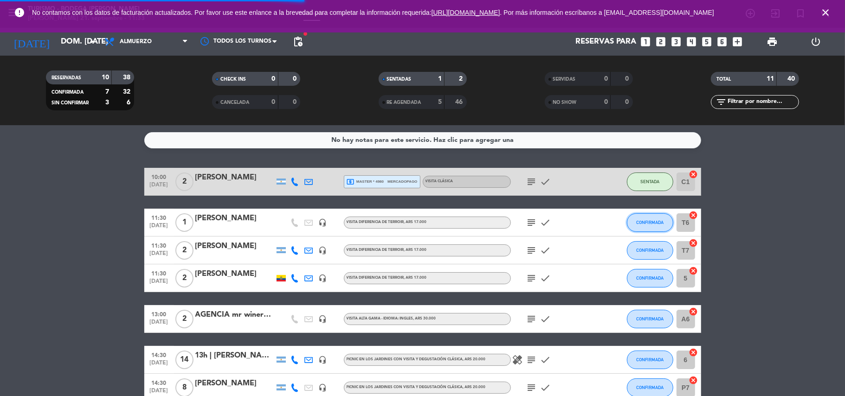
click at [665, 226] on button "CONFIRMADA" at bounding box center [650, 222] width 46 height 19
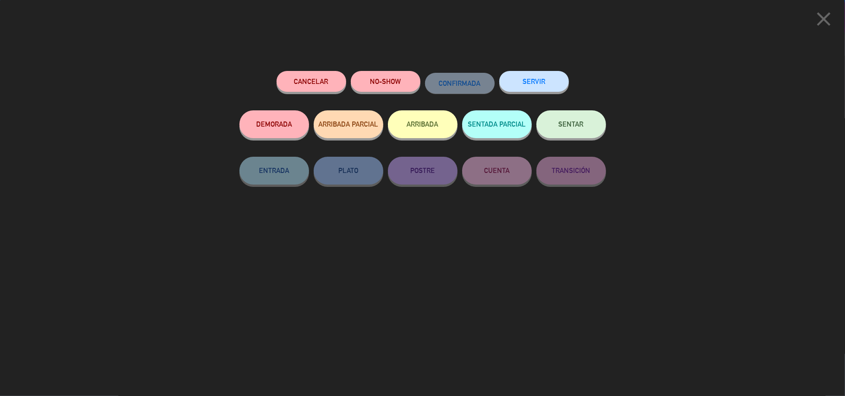
click at [557, 116] on button "SENTAR" at bounding box center [571, 124] width 70 height 28
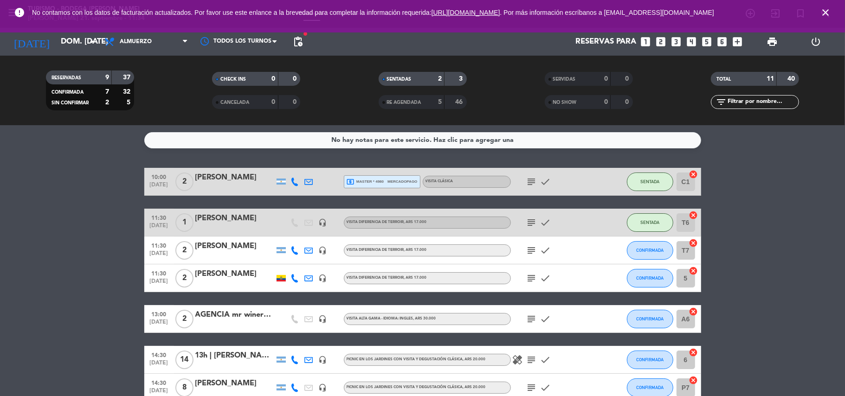
click at [212, 356] on div "13h | [PERSON_NAME]" at bounding box center [234, 356] width 79 height 12
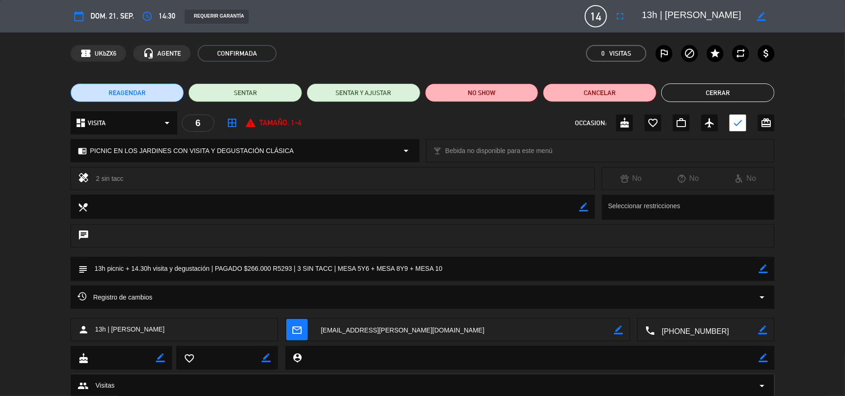
drag, startPoint x: 212, startPoint y: 356, endPoint x: 665, endPoint y: 226, distance: 471.4
click at [657, 218] on ng-select "Seleccionar restricciones" at bounding box center [688, 207] width 173 height 25
click at [716, 91] on button "Cerrar" at bounding box center [718, 93] width 114 height 19
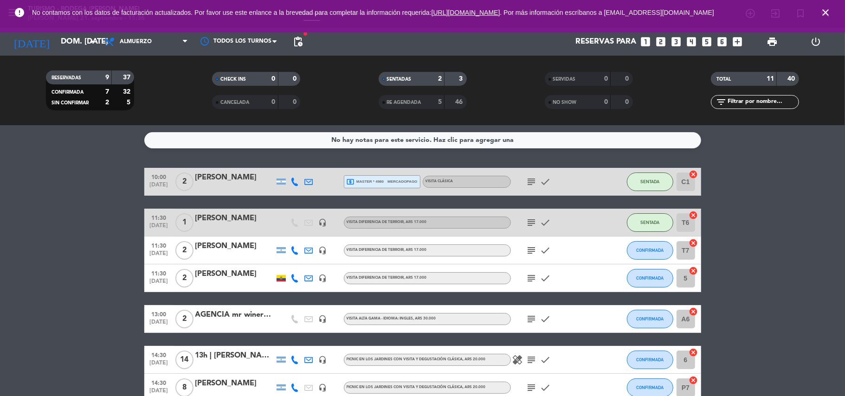
click at [825, 15] on icon "close" at bounding box center [825, 12] width 11 height 11
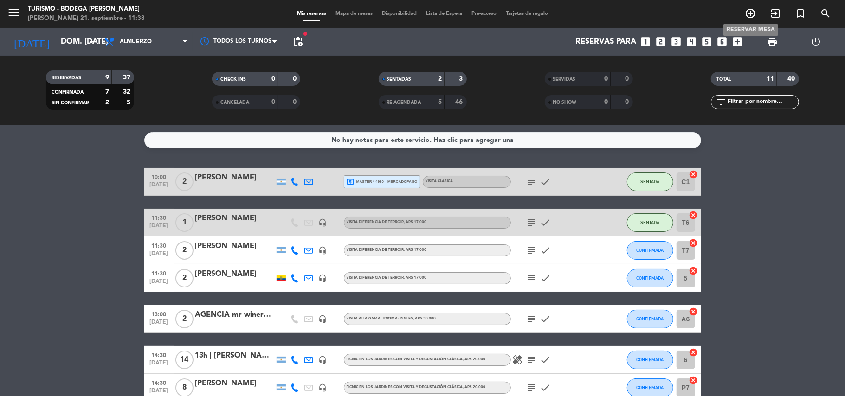
click at [748, 18] on icon "add_circle_outline" at bounding box center [750, 13] width 11 height 11
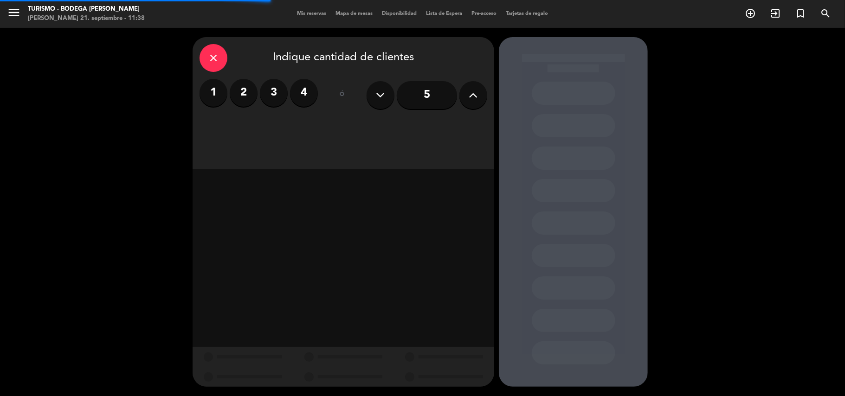
click at [245, 97] on label "2" at bounding box center [244, 93] width 28 height 28
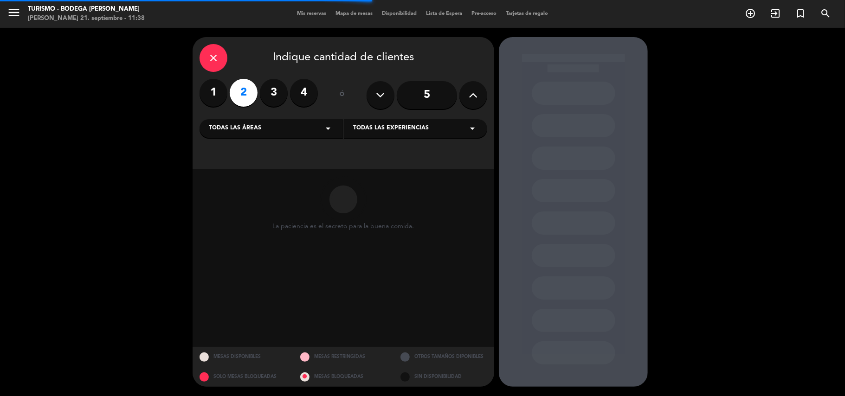
click at [366, 124] on span "Todas las experiencias" at bounding box center [391, 128] width 76 height 9
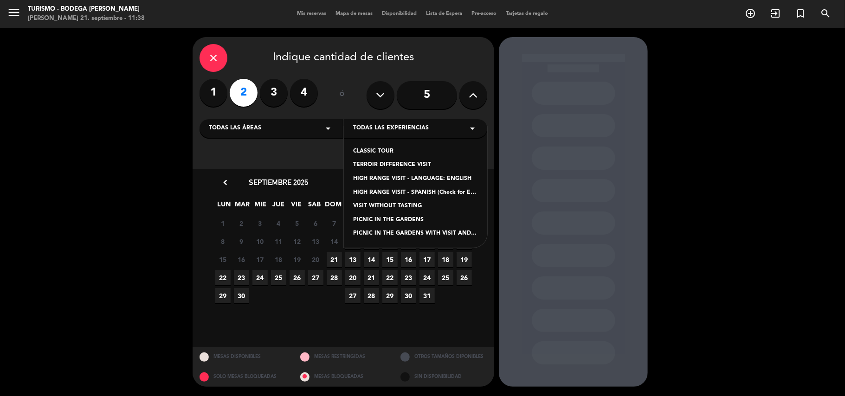
click at [377, 164] on div "TERROIR DIFFERENCE VISIT" at bounding box center [415, 165] width 125 height 9
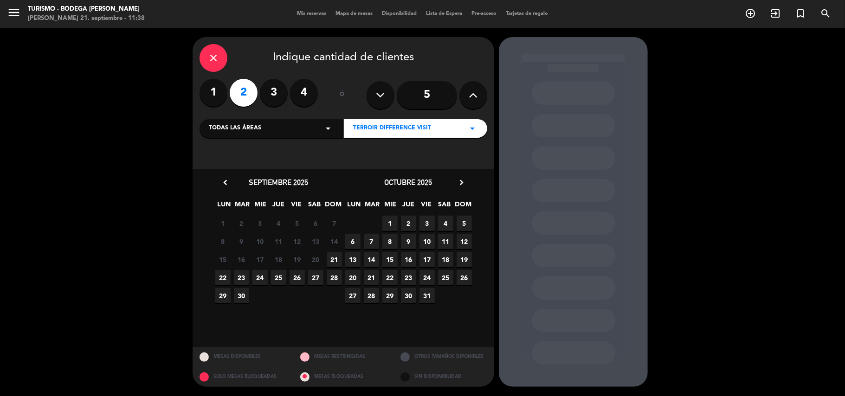
click at [335, 262] on span "21" at bounding box center [334, 259] width 15 height 15
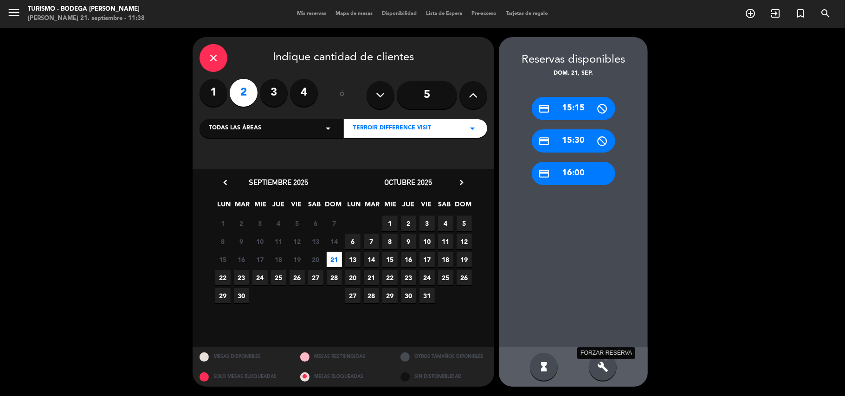
click at [608, 367] on icon "build" at bounding box center [602, 366] width 11 height 11
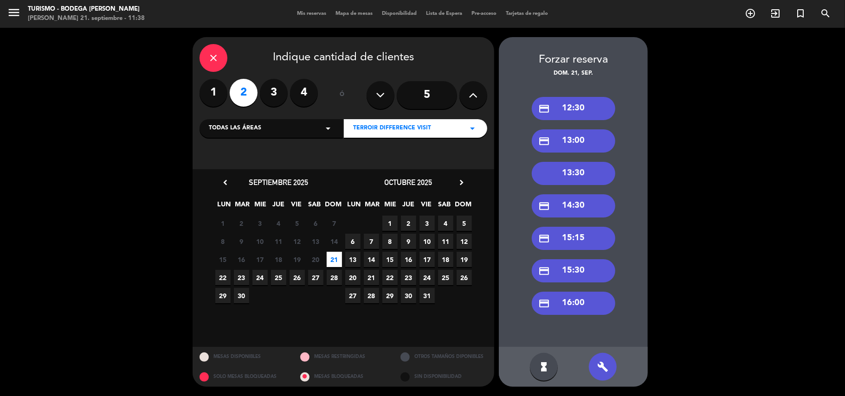
click at [221, 60] on div "close" at bounding box center [214, 58] width 28 height 28
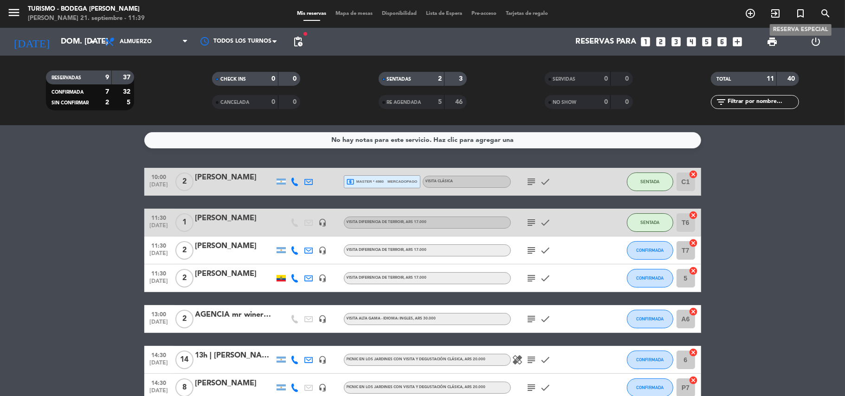
click at [796, 16] on icon "turned_in_not" at bounding box center [800, 13] width 11 height 11
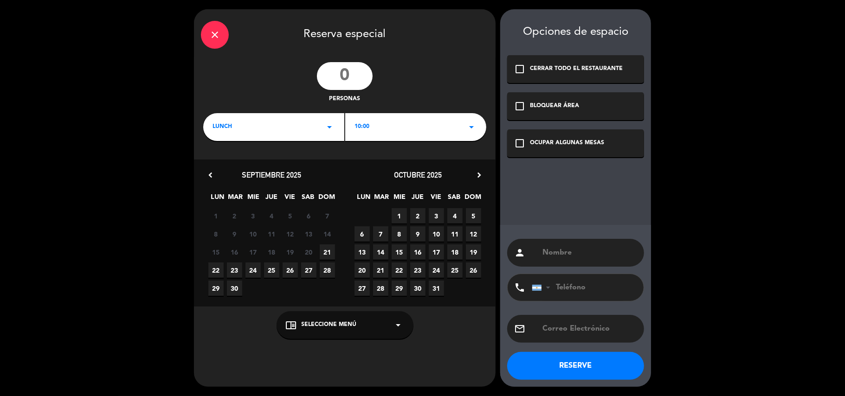
click at [348, 64] on input "number" at bounding box center [345, 76] width 56 height 28
type input "2"
click at [314, 129] on div "LUNCH arrow_drop_down" at bounding box center [273, 127] width 141 height 28
click at [379, 123] on div "10:00 arrow_drop_down" at bounding box center [415, 127] width 141 height 28
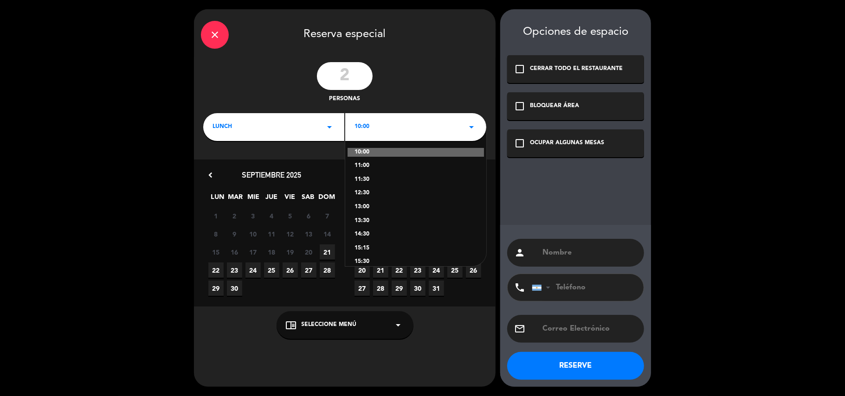
drag, startPoint x: 369, startPoint y: 180, endPoint x: 343, endPoint y: 191, distance: 28.3
click at [368, 180] on div "11:30" at bounding box center [415, 179] width 122 height 9
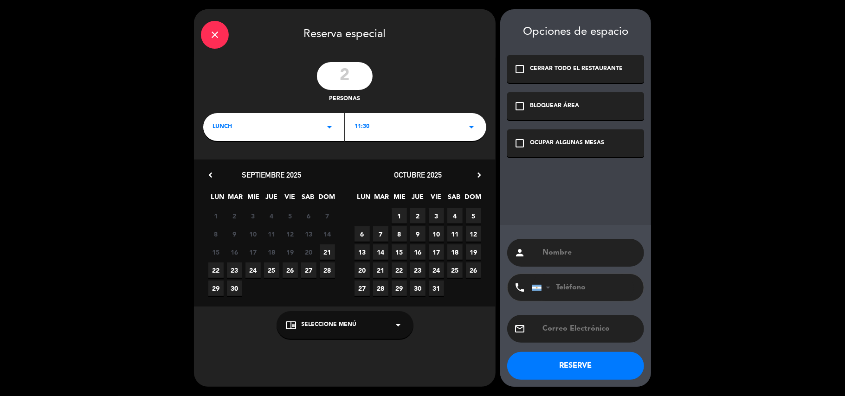
click at [327, 251] on span "21" at bounding box center [327, 252] width 15 height 15
click at [334, 327] on span "Seleccione Menú" at bounding box center [329, 325] width 55 height 9
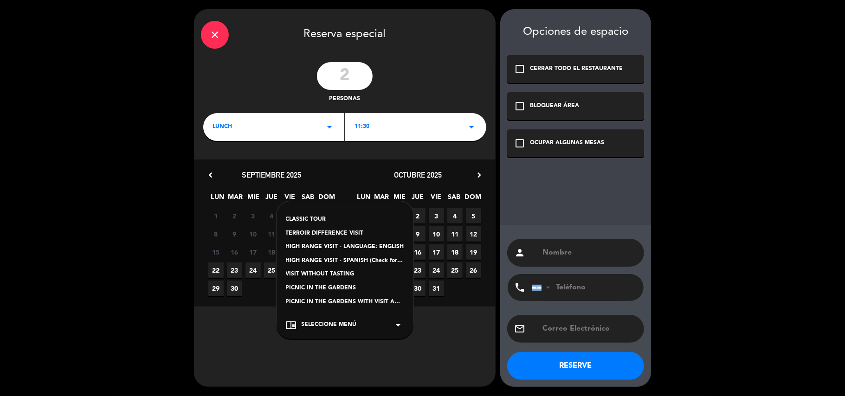
click at [326, 229] on div "TERROIR DIFFERENCE VISIT" at bounding box center [345, 233] width 118 height 9
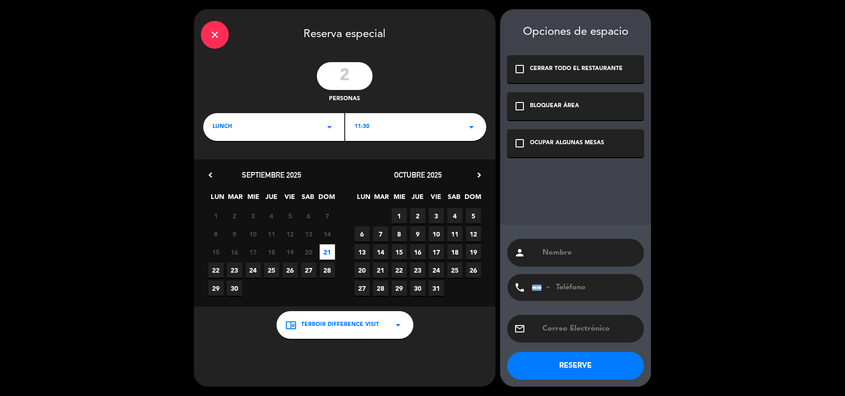
drag, startPoint x: 524, startPoint y: 142, endPoint x: 591, endPoint y: 234, distance: 113.7
click at [524, 143] on icon "check_box_outline_blank" at bounding box center [519, 143] width 11 height 11
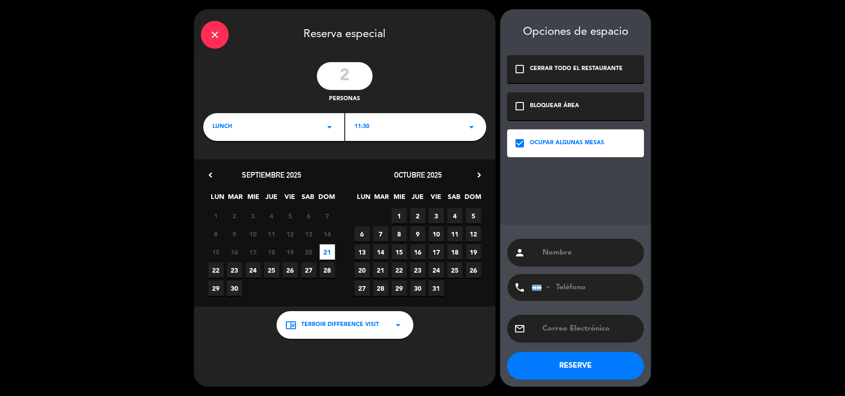
click at [582, 259] on input "text" at bounding box center [589, 252] width 96 height 13
type input "KATIA"
click at [587, 369] on button "RESERVE" at bounding box center [575, 366] width 137 height 28
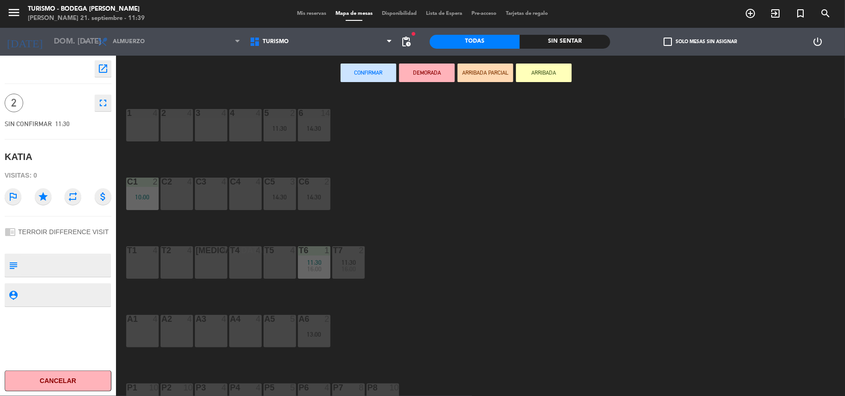
drag, startPoint x: 252, startPoint y: 125, endPoint x: 278, endPoint y: 127, distance: 26.0
click at [257, 126] on div "4 4" at bounding box center [245, 125] width 32 height 32
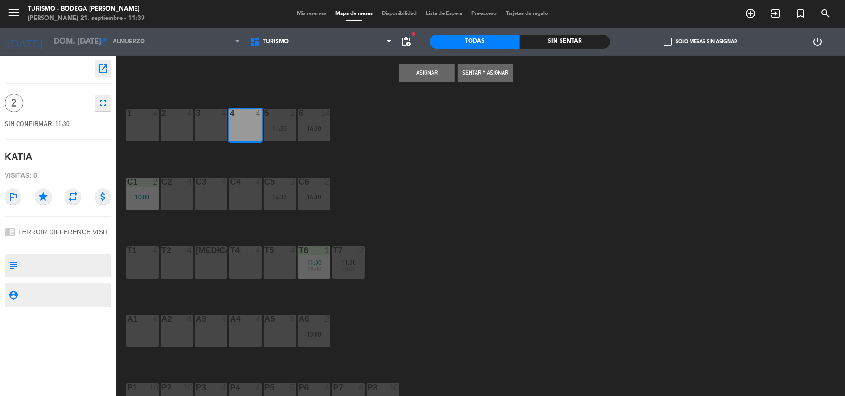
click at [475, 73] on button "Sentar y Asignar" at bounding box center [486, 73] width 56 height 19
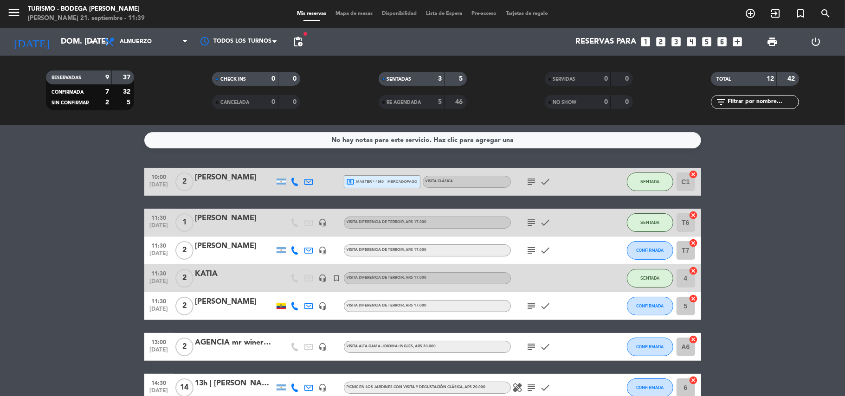
click at [219, 273] on div "KATIA" at bounding box center [234, 274] width 79 height 12
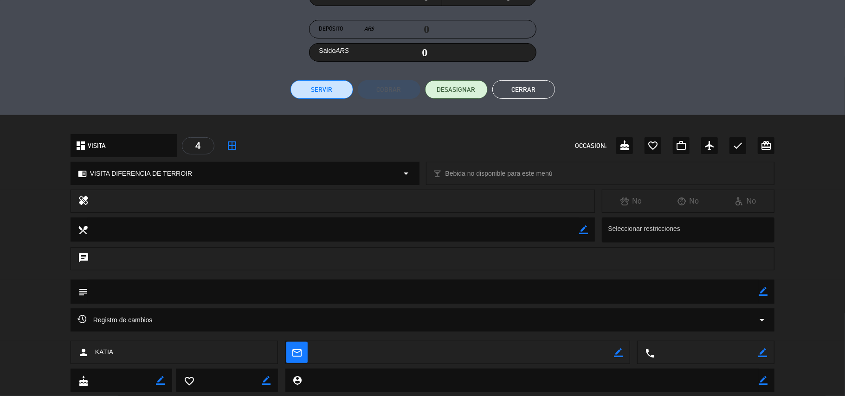
scroll to position [182, 0]
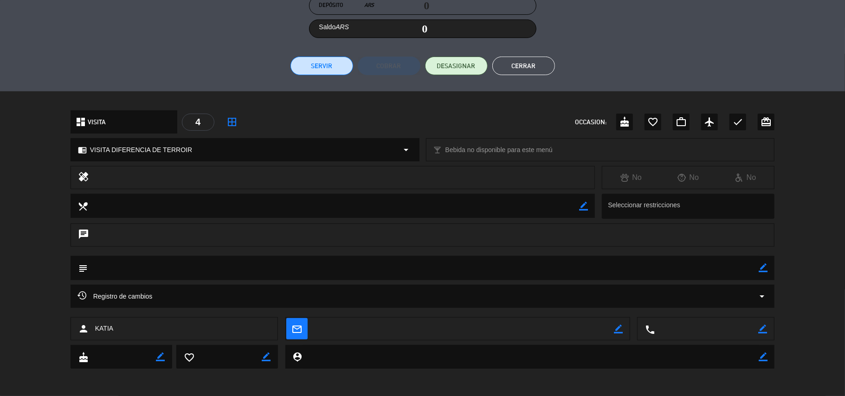
click at [767, 265] on icon "border_color" at bounding box center [763, 268] width 9 height 9
type textarea "MESA 7"
click at [761, 268] on icon at bounding box center [763, 268] width 9 height 9
click at [735, 122] on icon "check" at bounding box center [737, 121] width 11 height 11
drag, startPoint x: 529, startPoint y: 64, endPoint x: 547, endPoint y: 74, distance: 20.4
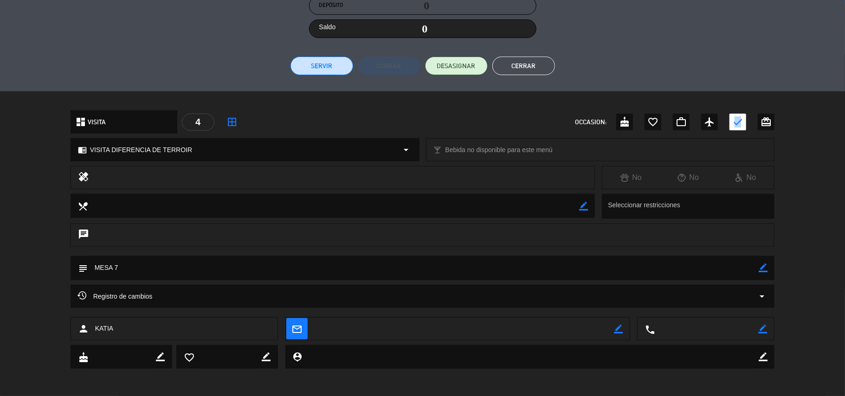
click at [527, 64] on button "Cerrar" at bounding box center [523, 66] width 63 height 19
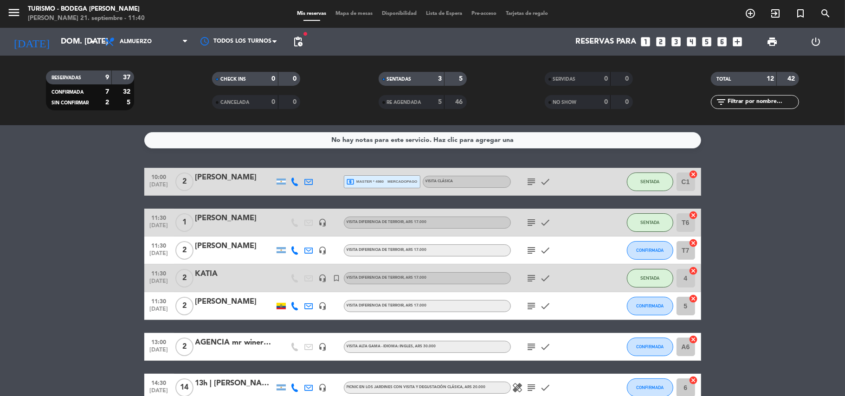
click at [530, 250] on icon "subject" at bounding box center [531, 250] width 11 height 11
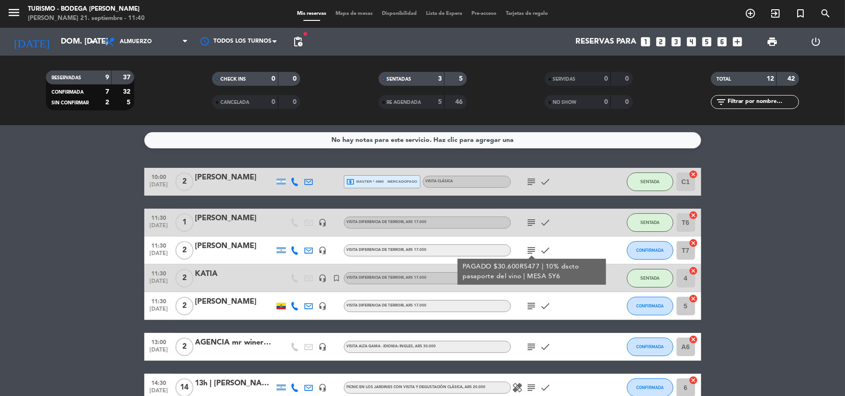
click at [533, 225] on icon "subject" at bounding box center [531, 222] width 11 height 11
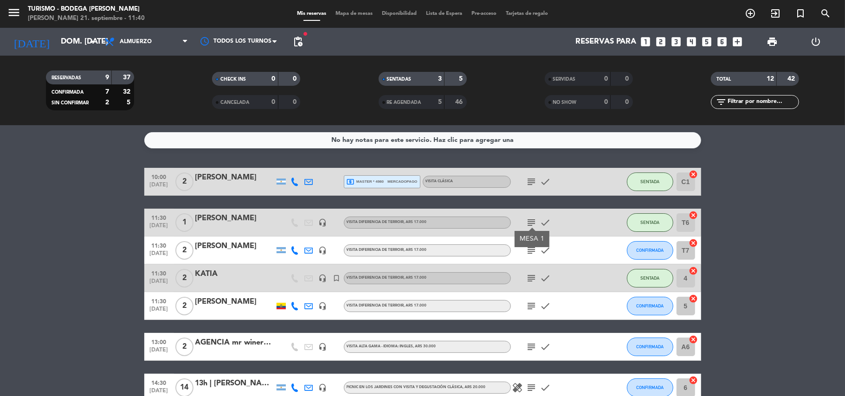
click at [208, 281] on div at bounding box center [234, 284] width 79 height 7
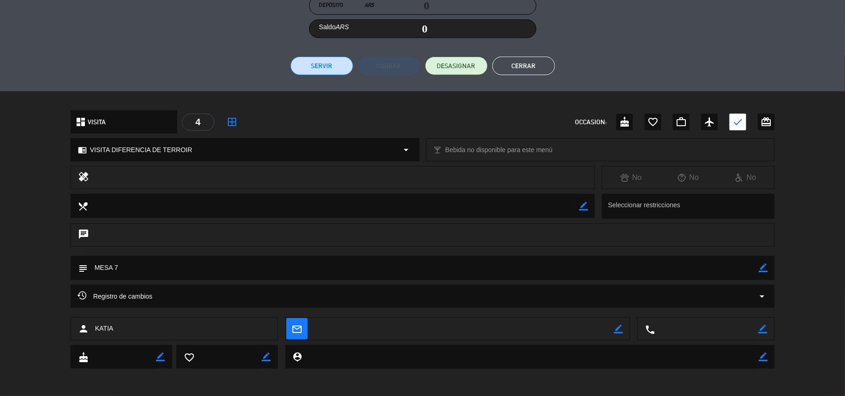
drag, startPoint x: 763, startPoint y: 270, endPoint x: 689, endPoint y: 277, distance: 75.0
click at [760, 270] on icon "border_color" at bounding box center [763, 268] width 9 height 9
click at [625, 275] on textarea at bounding box center [423, 268] width 671 height 24
type textarea "MESA 3"
click at [763, 264] on icon at bounding box center [763, 268] width 9 height 9
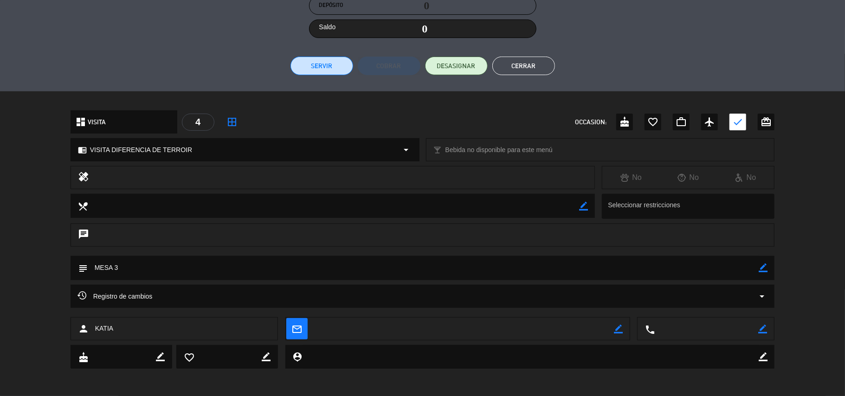
click at [535, 68] on button "Cerrar" at bounding box center [523, 66] width 63 height 19
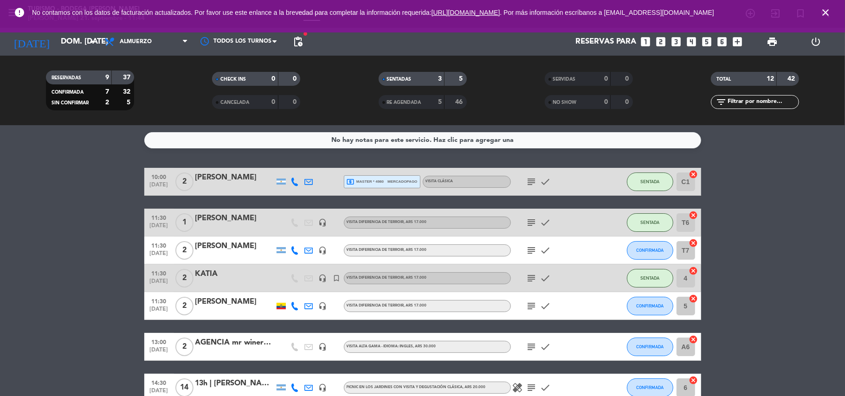
click at [531, 251] on icon "subject" at bounding box center [531, 250] width 11 height 11
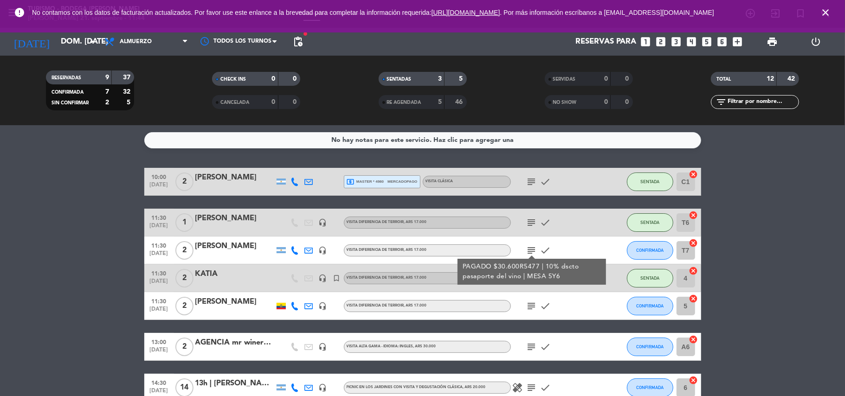
click at [531, 250] on icon "subject" at bounding box center [531, 250] width 11 height 11
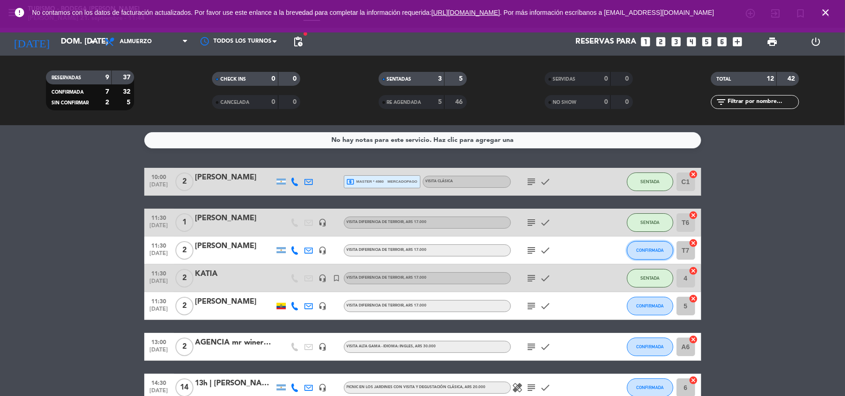
click at [656, 249] on span "CONFIRMADA" at bounding box center [649, 250] width 27 height 5
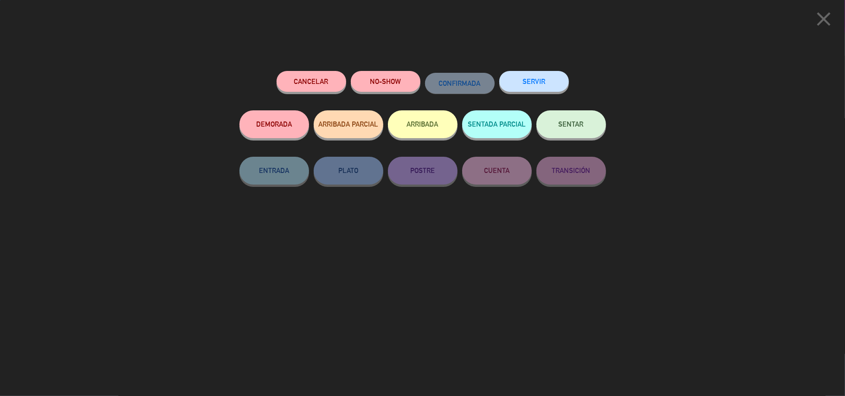
click at [565, 132] on button "SENTAR" at bounding box center [571, 124] width 70 height 28
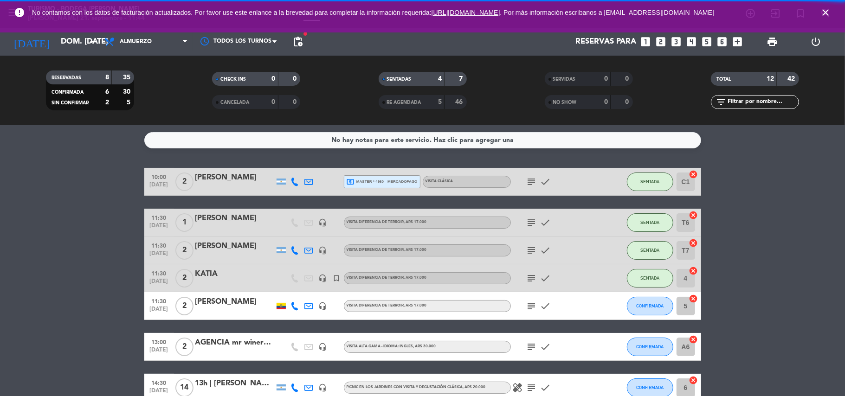
click at [527, 248] on icon "subject" at bounding box center [531, 250] width 11 height 11
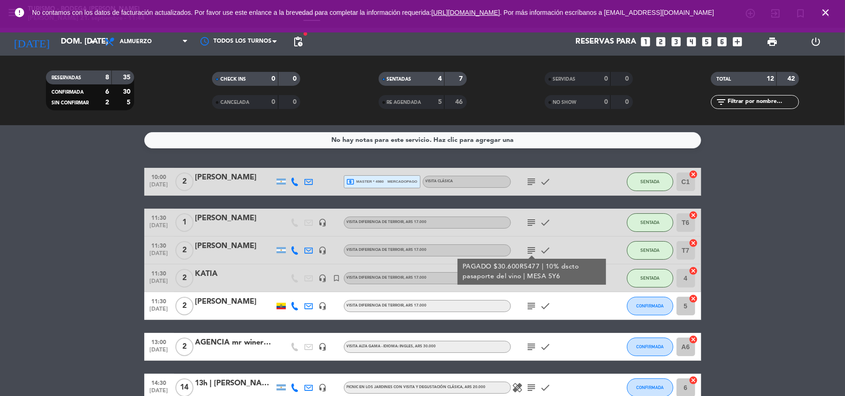
click at [527, 248] on icon "subject" at bounding box center [531, 250] width 11 height 11
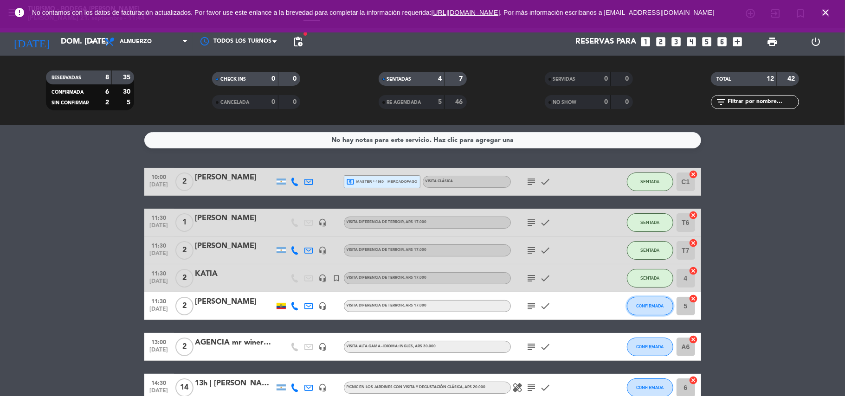
click at [646, 309] on button "CONFIRMADA" at bounding box center [650, 306] width 46 height 19
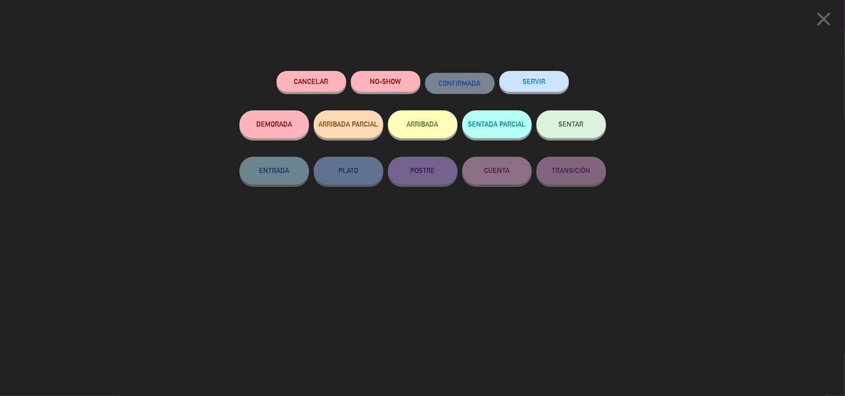
click at [571, 133] on button "SENTAR" at bounding box center [571, 124] width 70 height 28
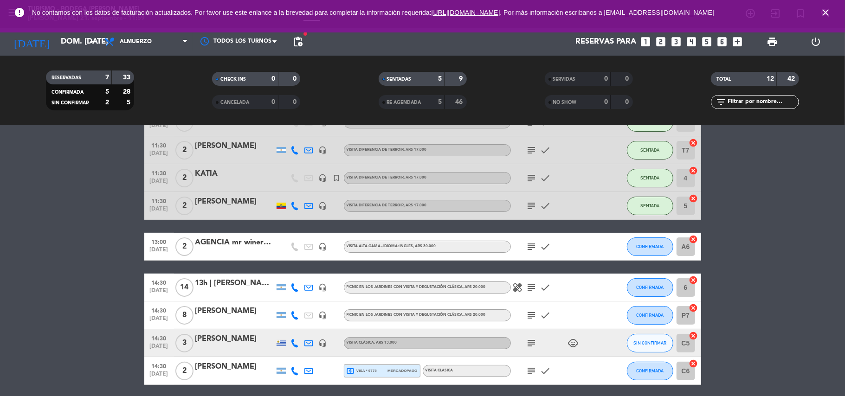
scroll to position [123, 0]
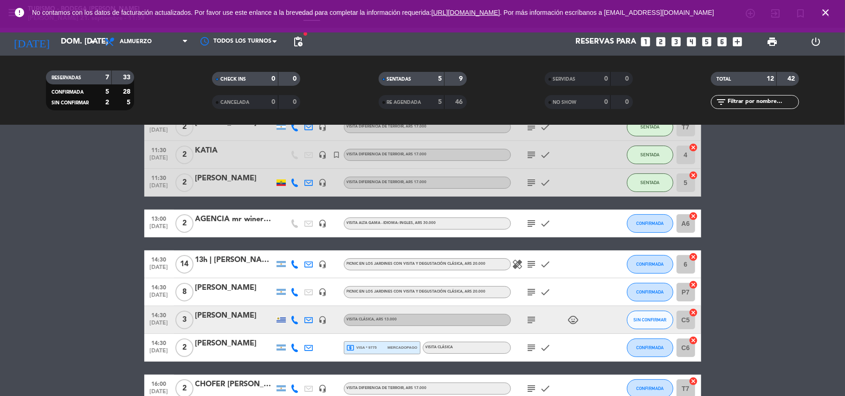
click at [516, 264] on icon "healing" at bounding box center [517, 264] width 11 height 11
click at [531, 263] on icon "subject" at bounding box center [531, 264] width 11 height 11
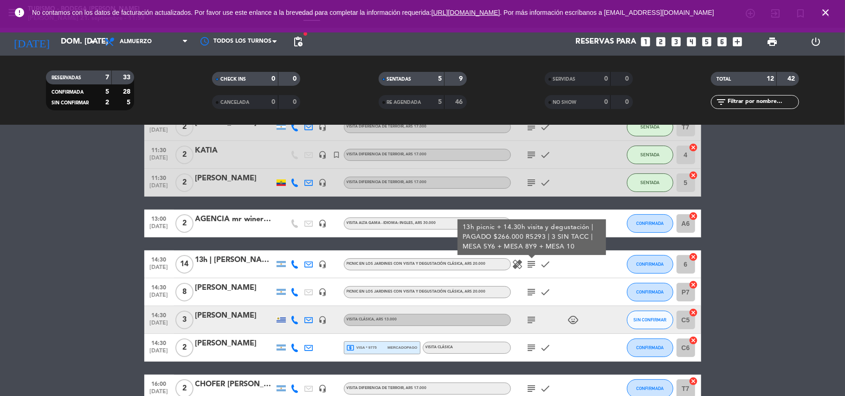
click at [297, 268] on icon at bounding box center [295, 264] width 8 height 8
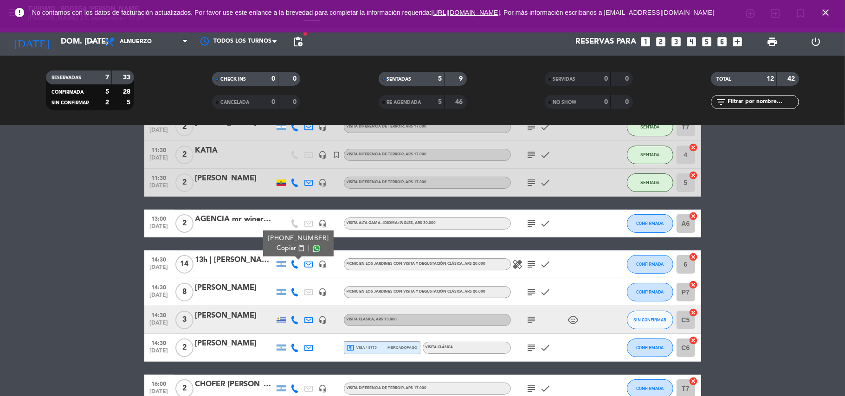
click at [294, 260] on icon at bounding box center [295, 264] width 8 height 8
click at [295, 264] on icon at bounding box center [295, 264] width 8 height 8
click at [297, 247] on span "content_paste" at bounding box center [300, 248] width 7 height 7
click at [211, 325] on div at bounding box center [234, 325] width 79 height 7
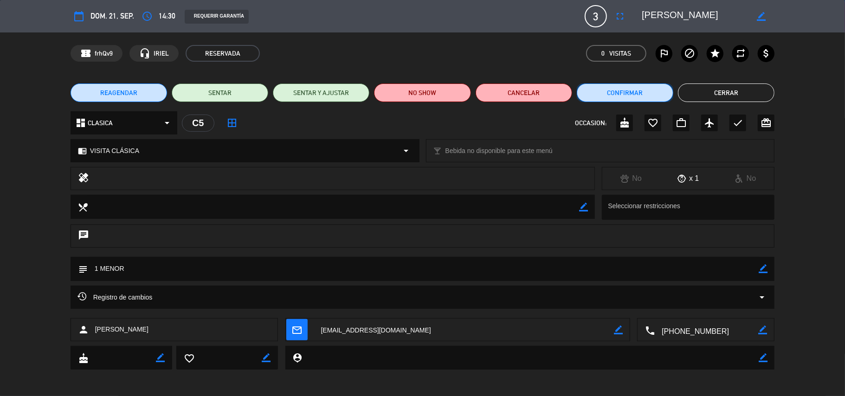
click at [619, 96] on button "Confirmar" at bounding box center [625, 93] width 97 height 19
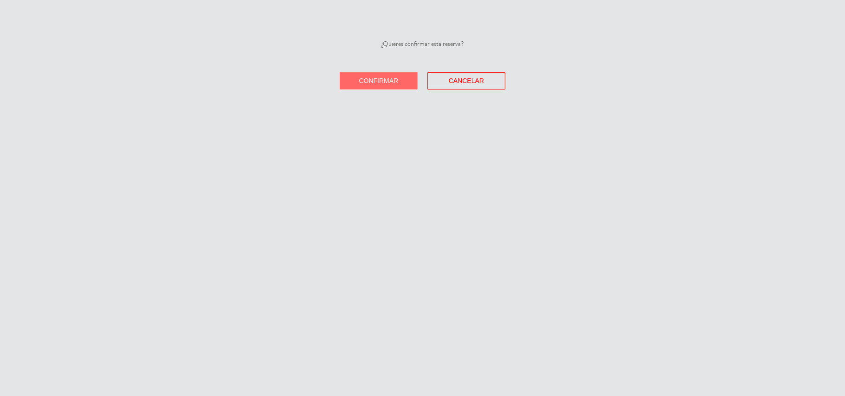
click at [377, 75] on button "Confirmar" at bounding box center [379, 80] width 78 height 17
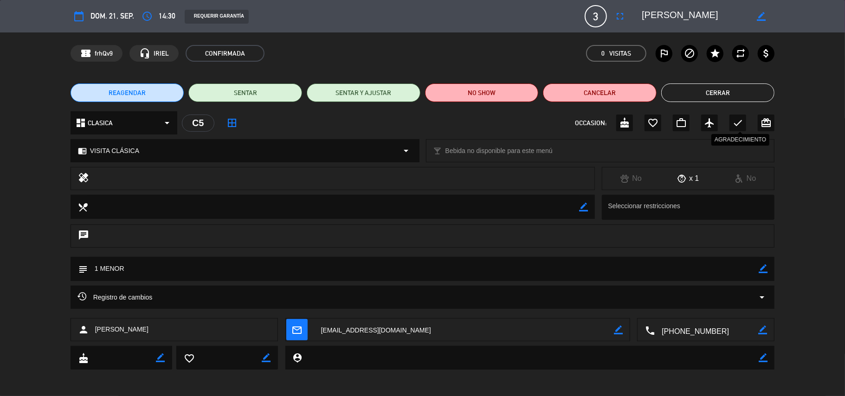
click at [734, 123] on icon "check" at bounding box center [737, 122] width 11 height 11
click at [728, 90] on button "Cerrar" at bounding box center [718, 93] width 114 height 19
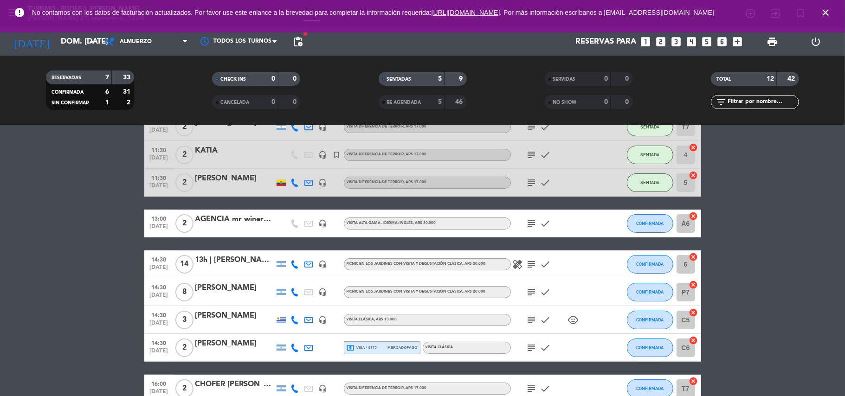
click at [533, 225] on icon "subject" at bounding box center [531, 223] width 11 height 11
click at [828, 7] on icon "close" at bounding box center [825, 12] width 11 height 11
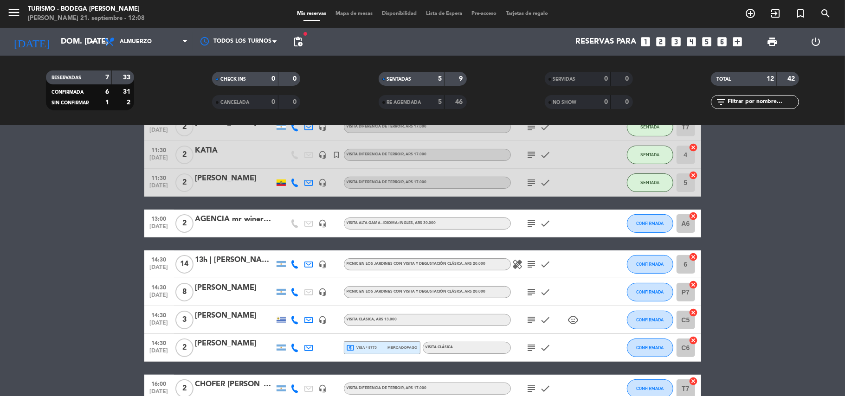
scroll to position [203, 0]
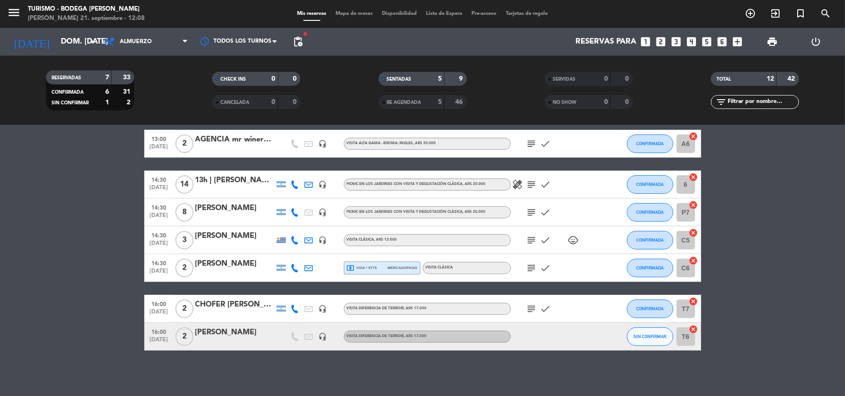
click at [245, 335] on div "[PERSON_NAME]" at bounding box center [234, 333] width 79 height 12
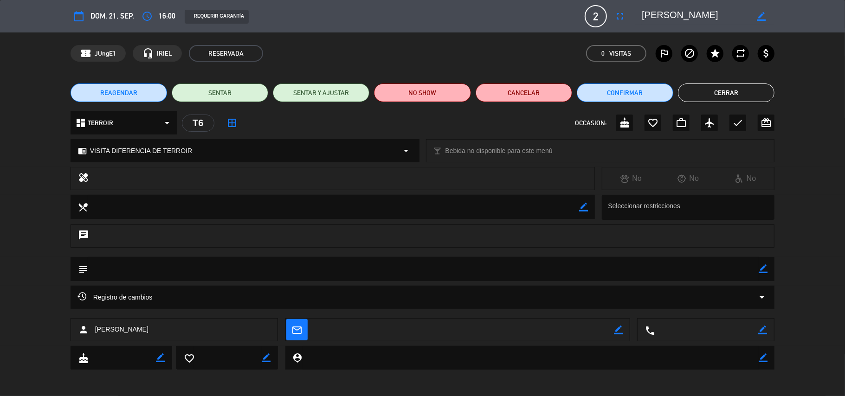
click at [764, 269] on icon "border_color" at bounding box center [763, 268] width 9 height 9
click at [738, 268] on textarea at bounding box center [423, 269] width 671 height 24
type textarea "mesa 2"
click at [763, 268] on icon at bounding box center [763, 268] width 9 height 9
click at [643, 91] on button "Confirmar" at bounding box center [625, 93] width 97 height 19
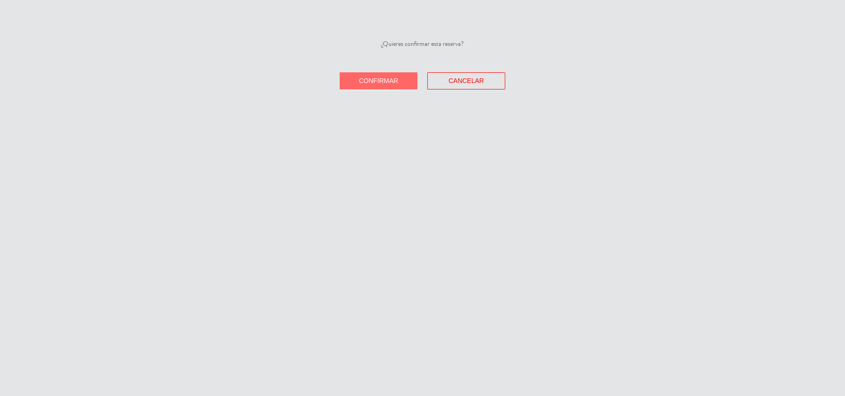
click at [397, 77] on span "Confirmar" at bounding box center [378, 80] width 39 height 7
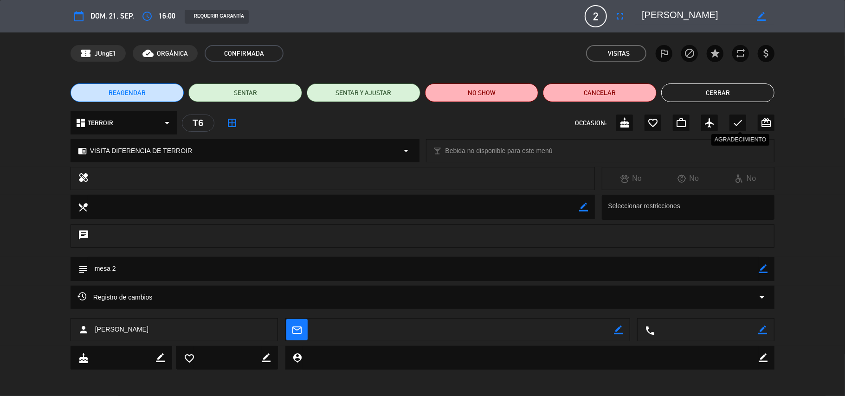
click at [734, 122] on icon "check" at bounding box center [737, 122] width 11 height 11
click at [735, 92] on button "Cerrar" at bounding box center [718, 93] width 114 height 19
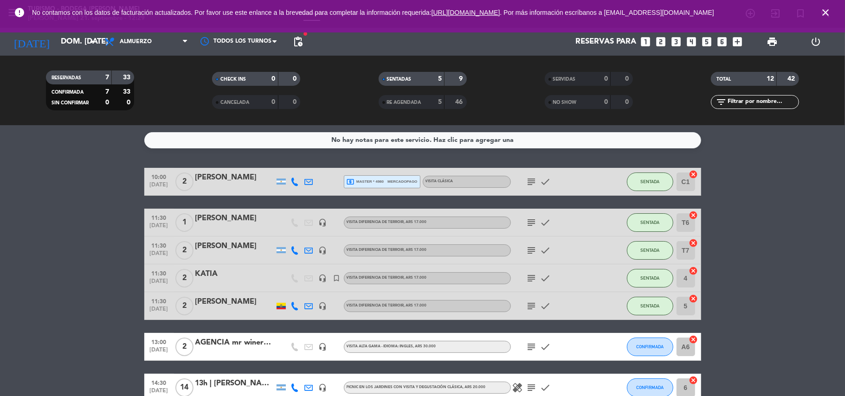
scroll to position [123, 0]
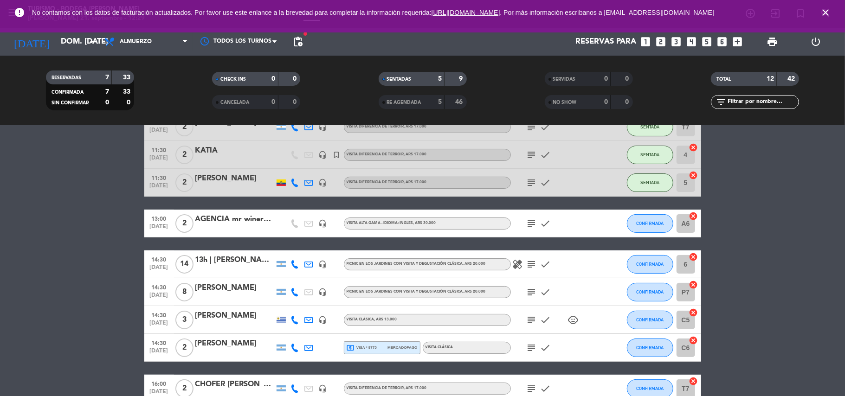
click at [529, 228] on icon "subject" at bounding box center [531, 223] width 11 height 11
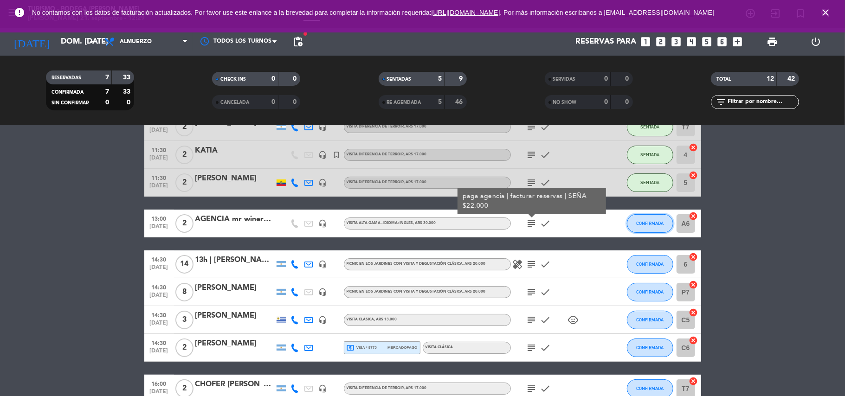
click at [648, 217] on button "CONFIRMADA" at bounding box center [650, 223] width 46 height 19
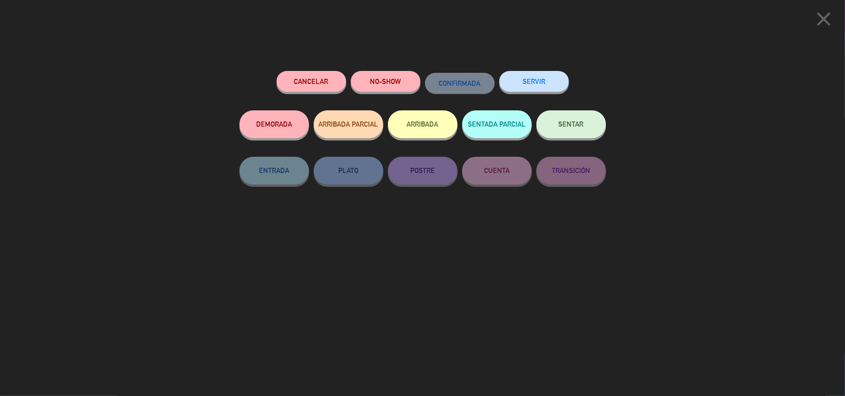
click at [585, 125] on button "SENTAR" at bounding box center [571, 124] width 70 height 28
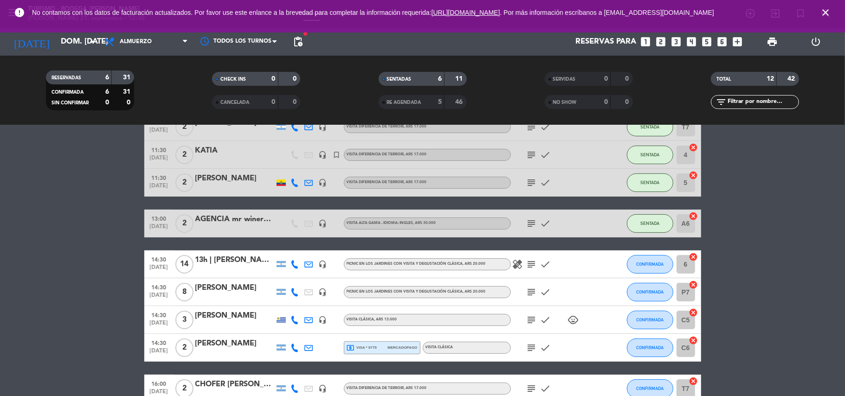
click at [533, 221] on icon "subject" at bounding box center [531, 223] width 11 height 11
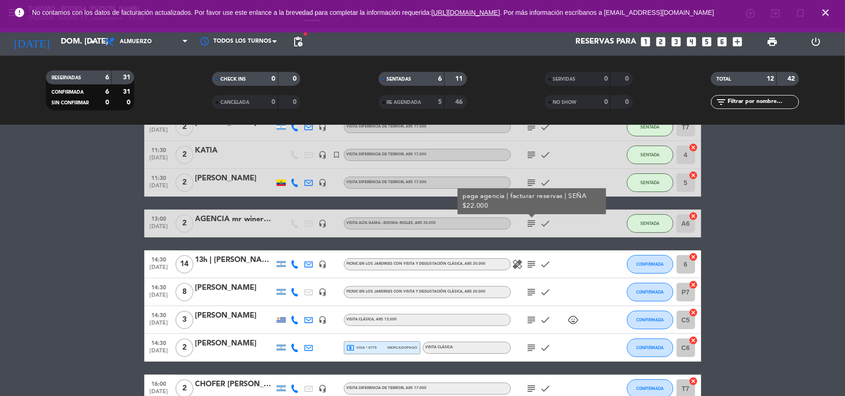
click at [533, 221] on icon "subject" at bounding box center [531, 223] width 11 height 11
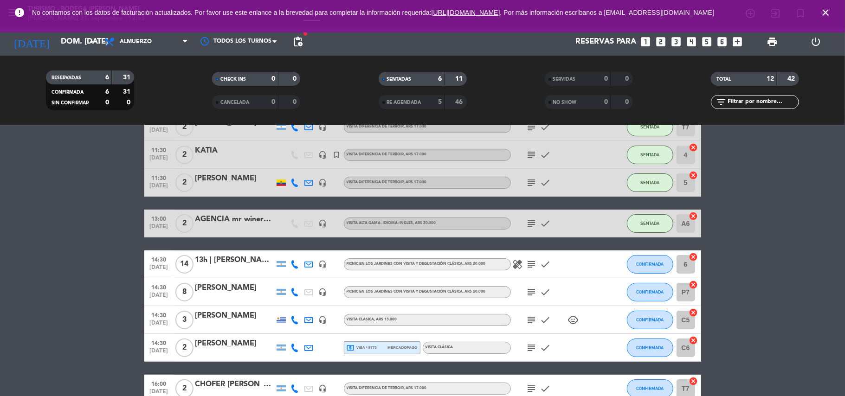
drag, startPoint x: 825, startPoint y: 16, endPoint x: 829, endPoint y: 12, distance: 5.6
click at [827, 13] on icon "close" at bounding box center [825, 12] width 11 height 11
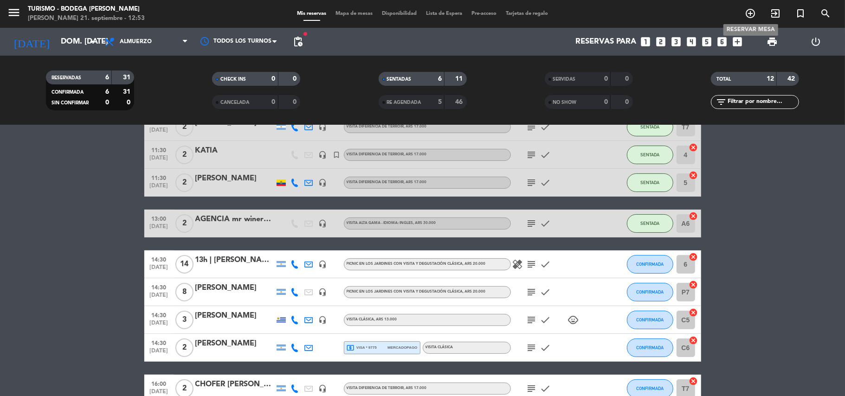
click at [754, 11] on icon "add_circle_outline" at bounding box center [750, 13] width 11 height 11
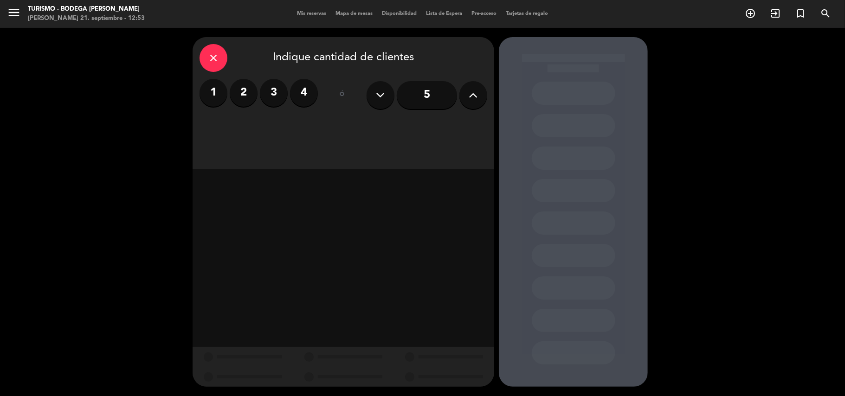
click at [236, 90] on label "2" at bounding box center [244, 93] width 28 height 28
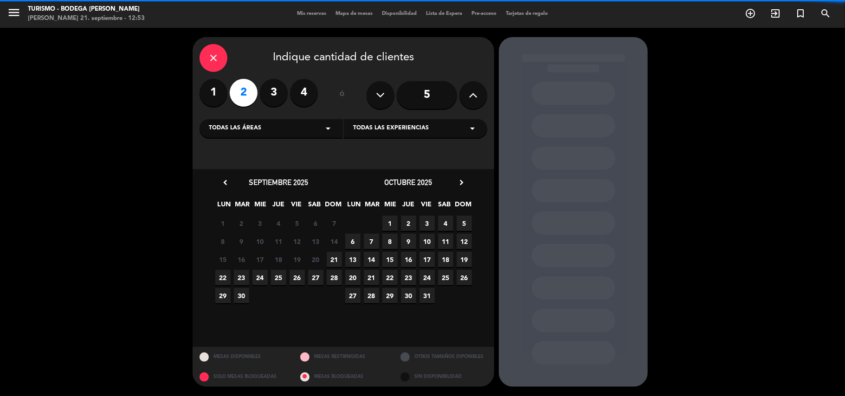
click at [370, 128] on span "Todas las experiencias" at bounding box center [391, 128] width 76 height 9
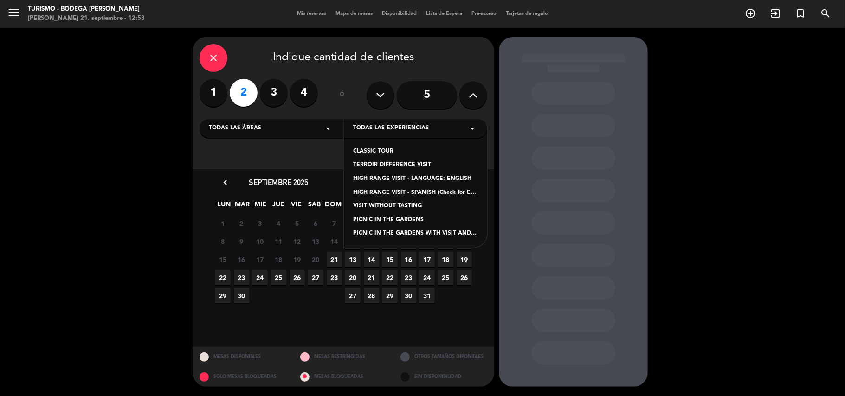
click at [277, 88] on label "3" at bounding box center [274, 93] width 28 height 28
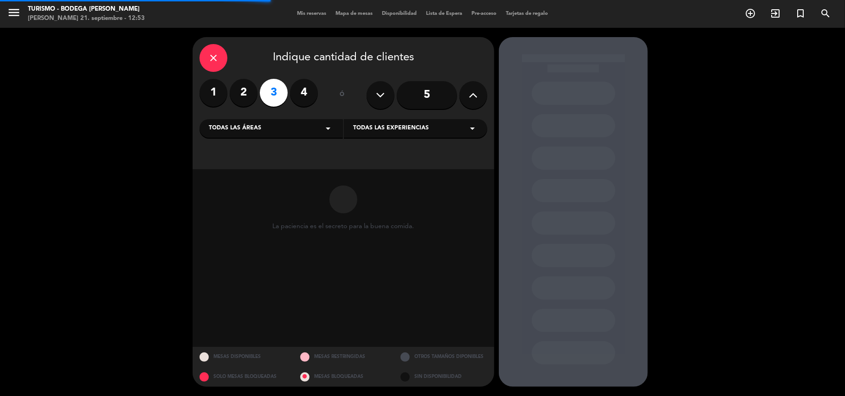
click at [379, 128] on span "Todas las experiencias" at bounding box center [391, 128] width 76 height 9
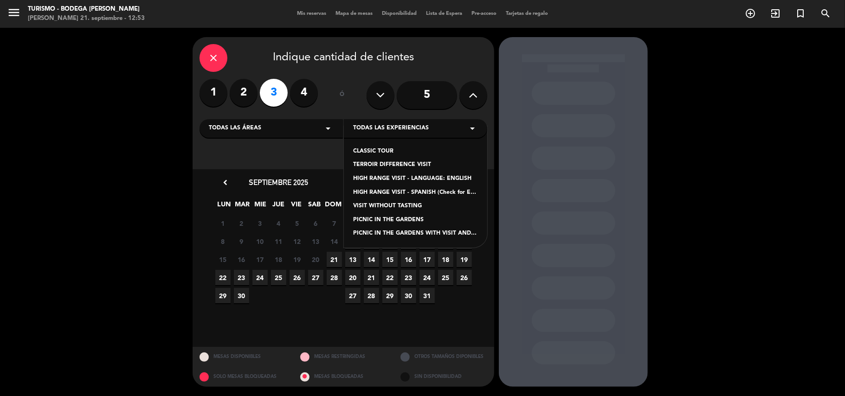
click at [389, 166] on div "TERROIR DIFFERENCE VISIT" at bounding box center [415, 165] width 125 height 9
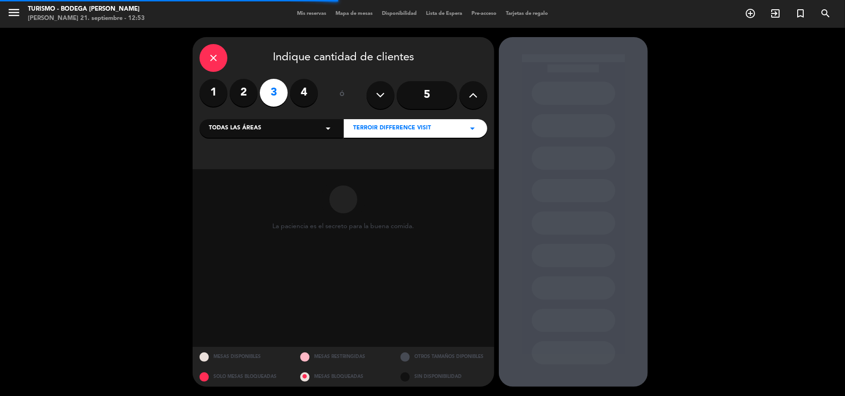
drag, startPoint x: 368, startPoint y: 134, endPoint x: 375, endPoint y: 136, distance: 6.9
click at [371, 134] on div "TERROIR DIFFERENCE VISIT arrow_drop_down" at bounding box center [415, 128] width 143 height 19
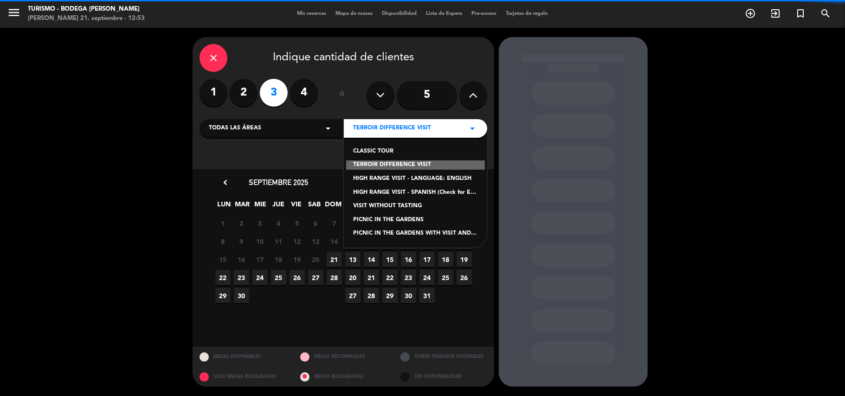
click at [384, 152] on div "CLASSIC TOUR" at bounding box center [415, 151] width 125 height 9
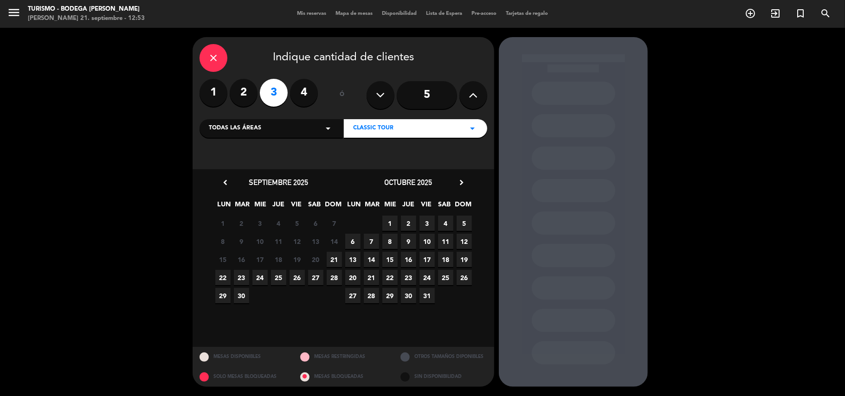
click at [335, 261] on span "21" at bounding box center [334, 259] width 15 height 15
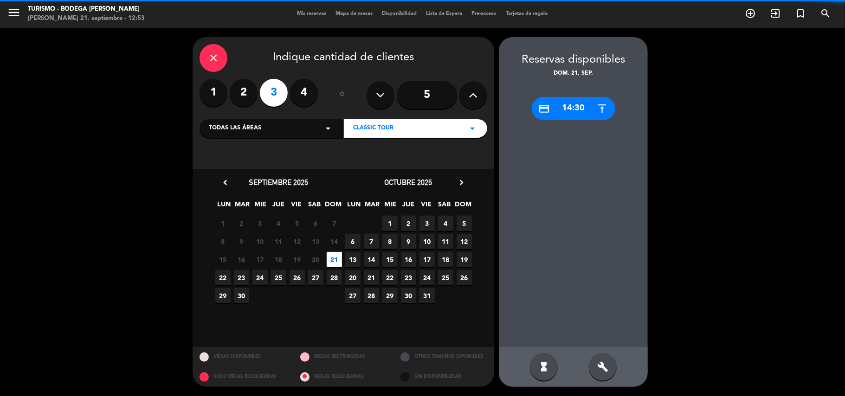
drag, startPoint x: 561, startPoint y: 111, endPoint x: 485, endPoint y: 111, distance: 76.1
click at [554, 111] on div "credit_card 14:30" at bounding box center [574, 108] width 84 height 23
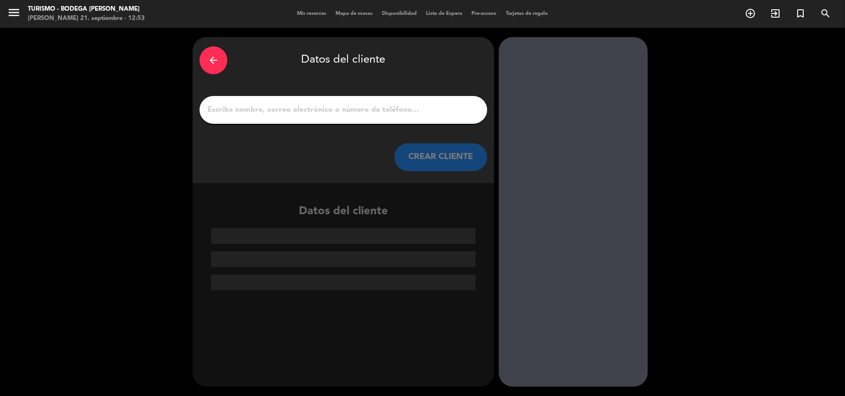
click at [438, 105] on input "1" at bounding box center [343, 109] width 274 height 13
paste input "[PERSON_NAME]"
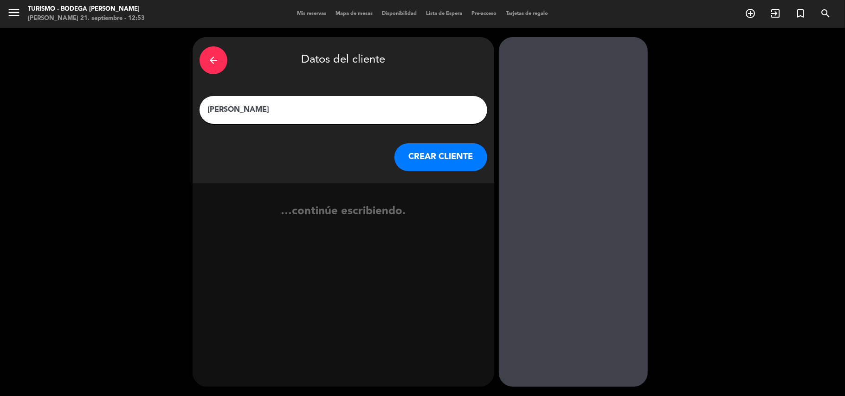
type input "[PERSON_NAME]"
click at [451, 150] on button "CREAR CLIENTE" at bounding box center [440, 157] width 93 height 28
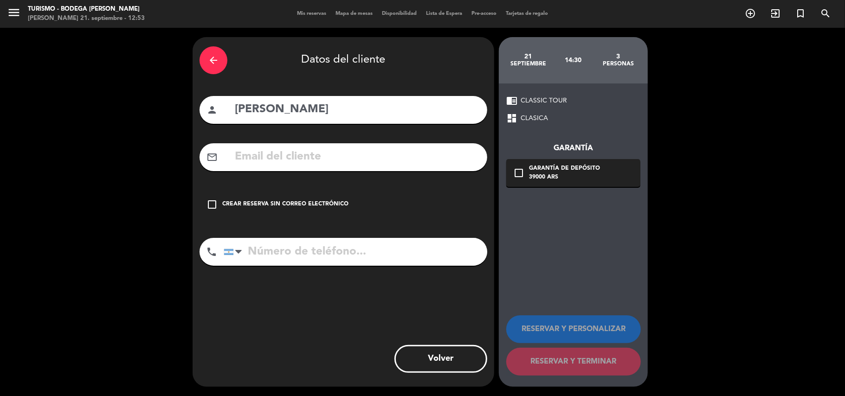
click at [283, 197] on div "check_box_outline_blank Crear reserva sin correo electrónico" at bounding box center [344, 205] width 288 height 28
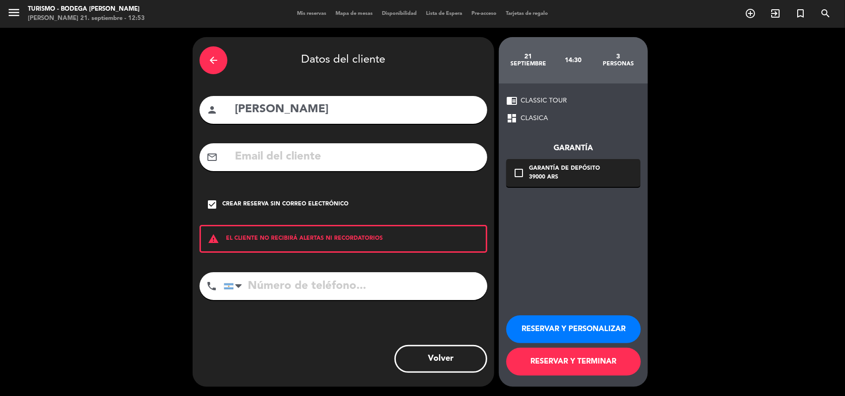
click at [528, 322] on button "RESERVAR Y PERSONALIZAR" at bounding box center [573, 330] width 135 height 28
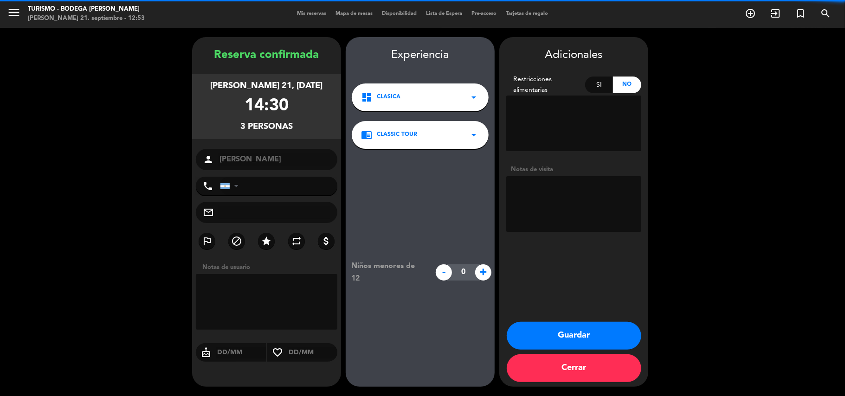
drag, startPoint x: 480, startPoint y: 274, endPoint x: 490, endPoint y: 264, distance: 14.5
click at [482, 271] on span "+" at bounding box center [483, 272] width 16 height 16
type input "1"
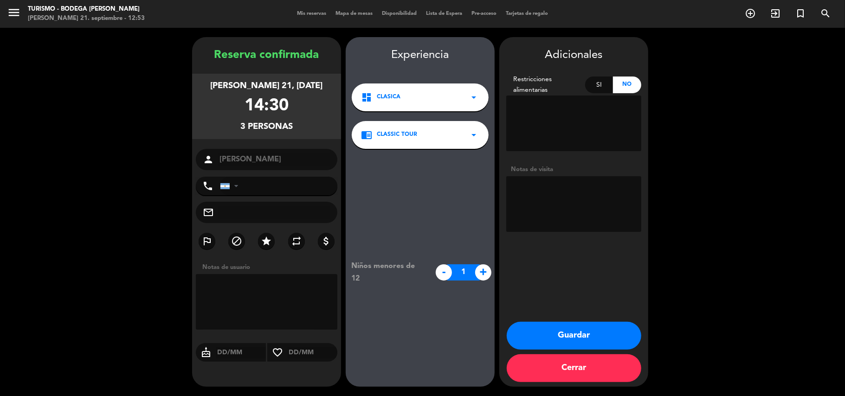
click at [518, 218] on textarea at bounding box center [573, 204] width 135 height 56
drag, startPoint x: 537, startPoint y: 328, endPoint x: 340, endPoint y: 260, distance: 208.5
click at [539, 328] on button "Guardar" at bounding box center [574, 336] width 135 height 28
